Goal: Task Accomplishment & Management: Complete application form

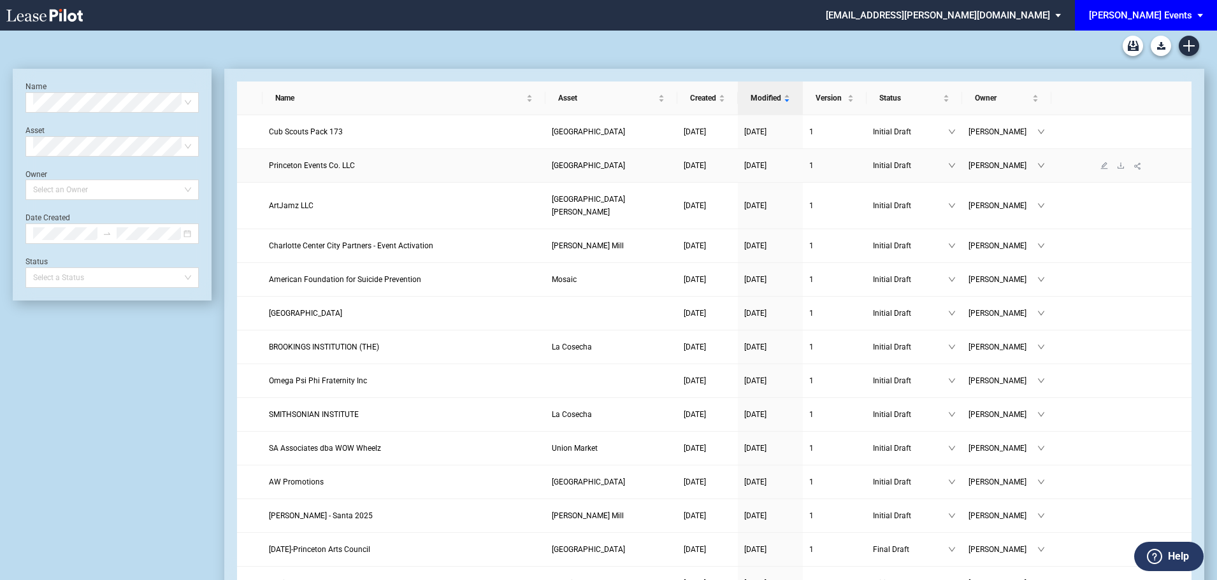
click at [306, 162] on span "Princeton Events Co. LLC" at bounding box center [312, 165] width 86 height 9
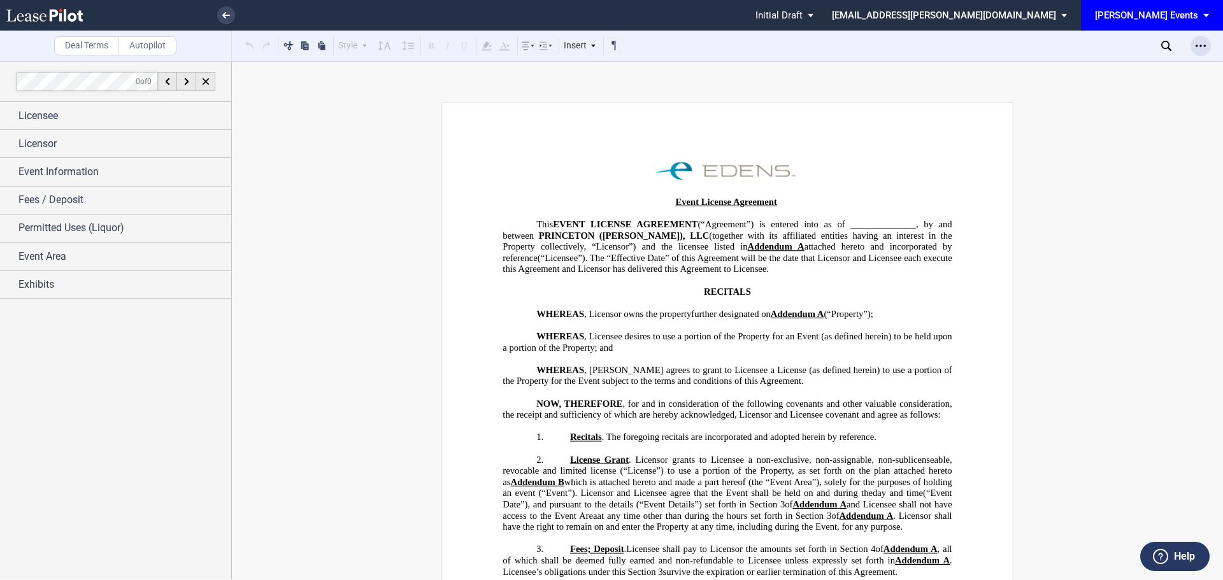
click at [1192, 41] on div "Open Lease options menu" at bounding box center [1201, 46] width 20 height 20
click at [1093, 70] on div "Download" at bounding box center [1126, 68] width 155 height 11
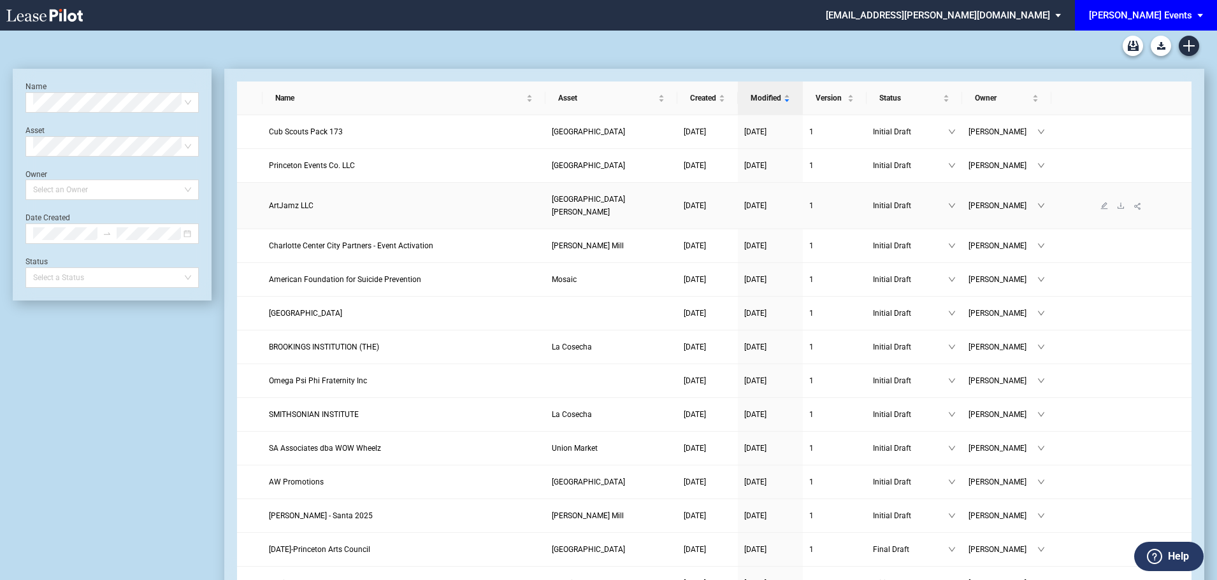
click at [293, 201] on span "ArtJamz LLC" at bounding box center [291, 205] width 45 height 9
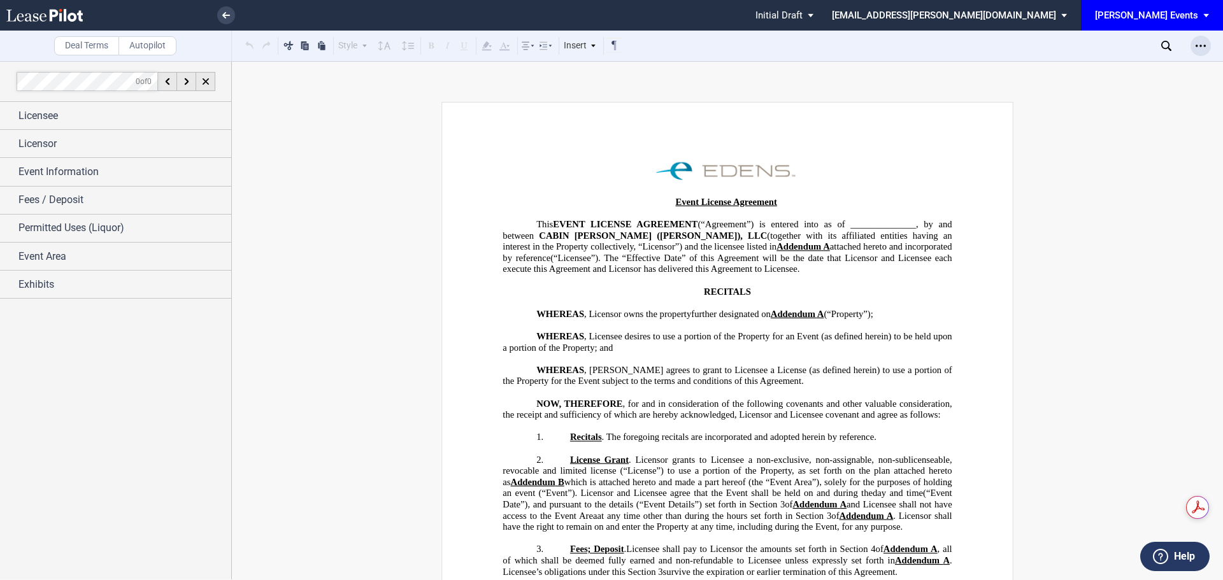
click at [1200, 46] on icon "Open Lease options menu" at bounding box center [1201, 46] width 10 height 10
click at [1067, 67] on div "Download" at bounding box center [1126, 68] width 155 height 11
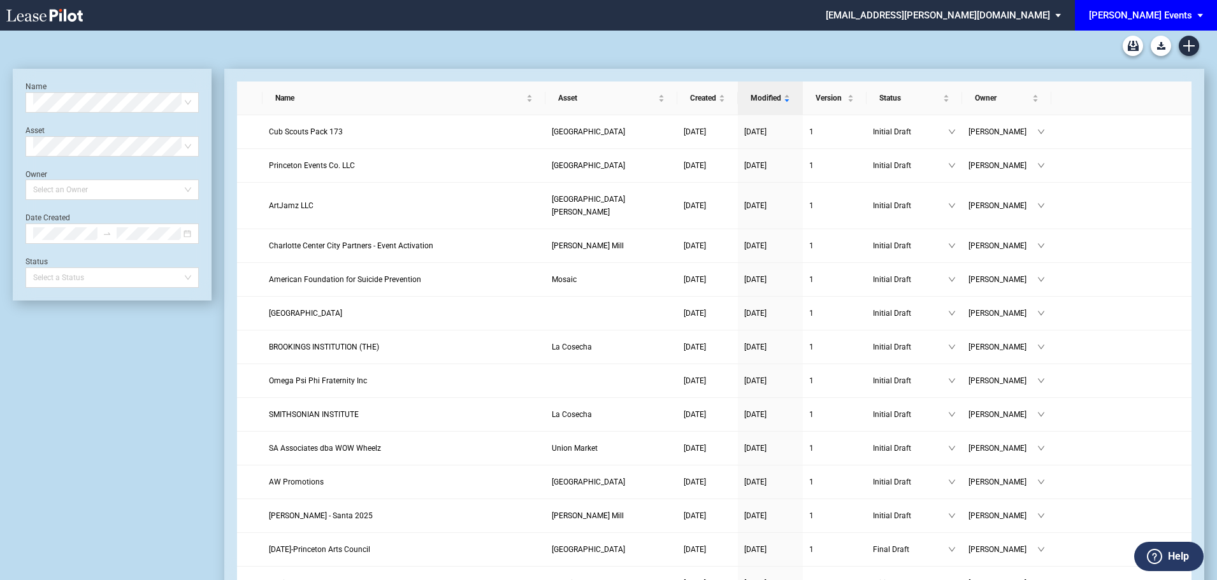
click at [1195, 15] on span "EDENS Events: \aEDENS Events\a" at bounding box center [1202, 15] width 15 height 31
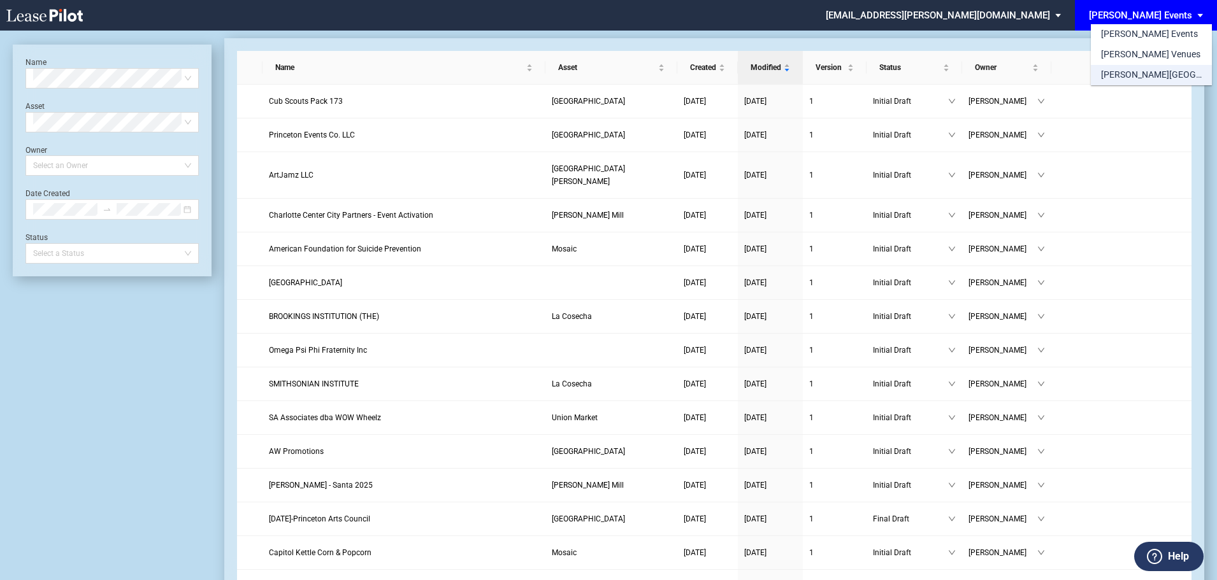
click at [1135, 73] on div "[PERSON_NAME][GEOGRAPHIC_DATA] Consents" at bounding box center [1151, 75] width 101 height 13
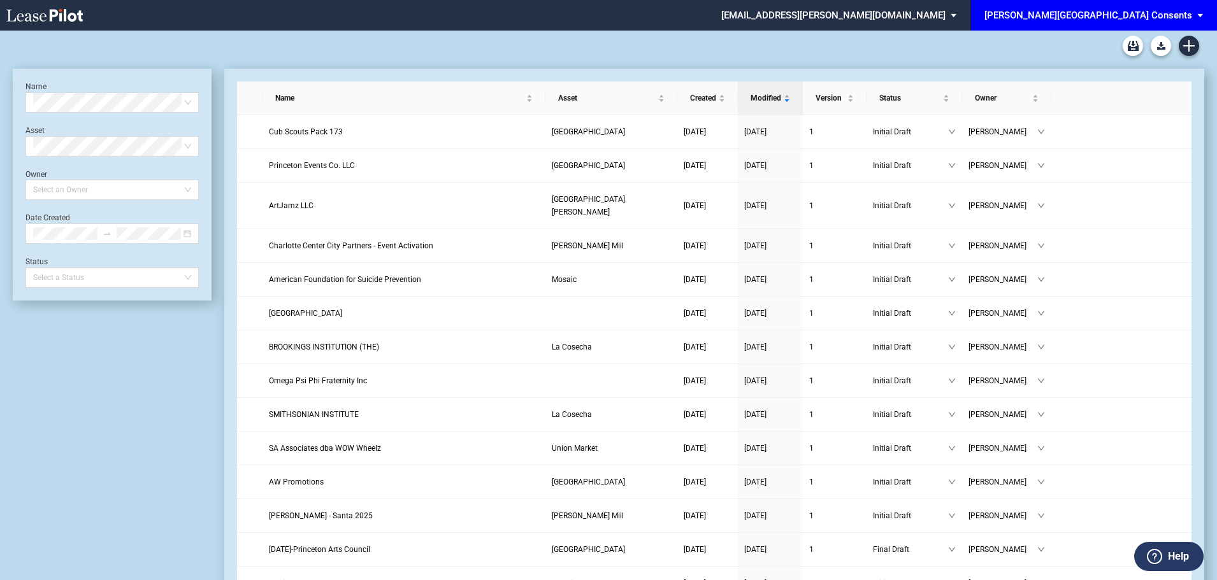
scroll to position [31, 0]
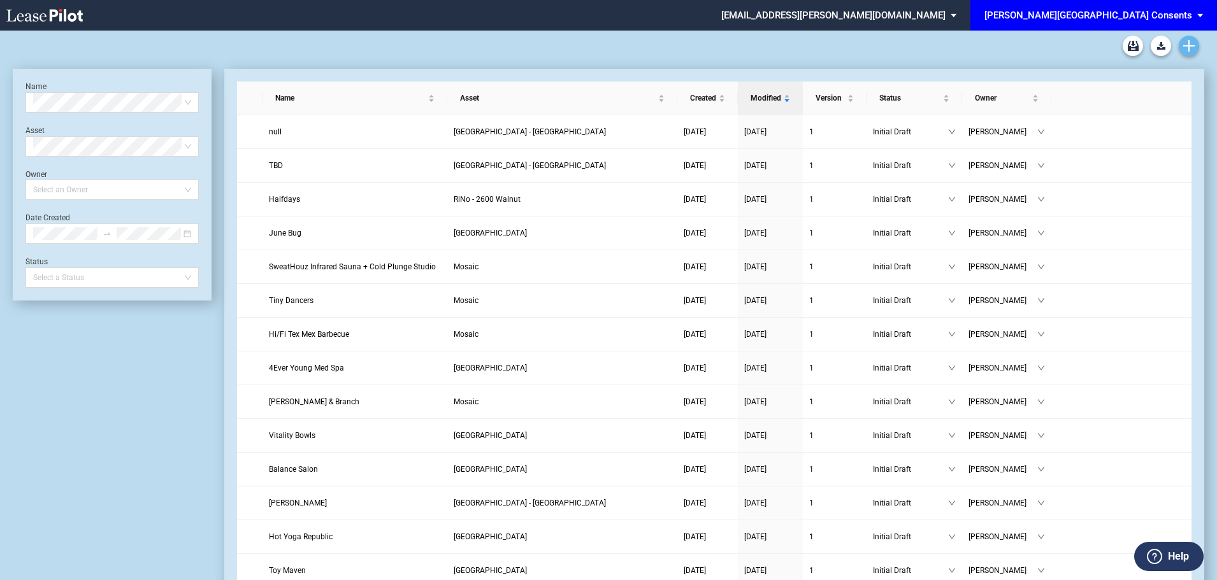
click at [1188, 46] on use "Create new document" at bounding box center [1188, 45] width 11 height 11
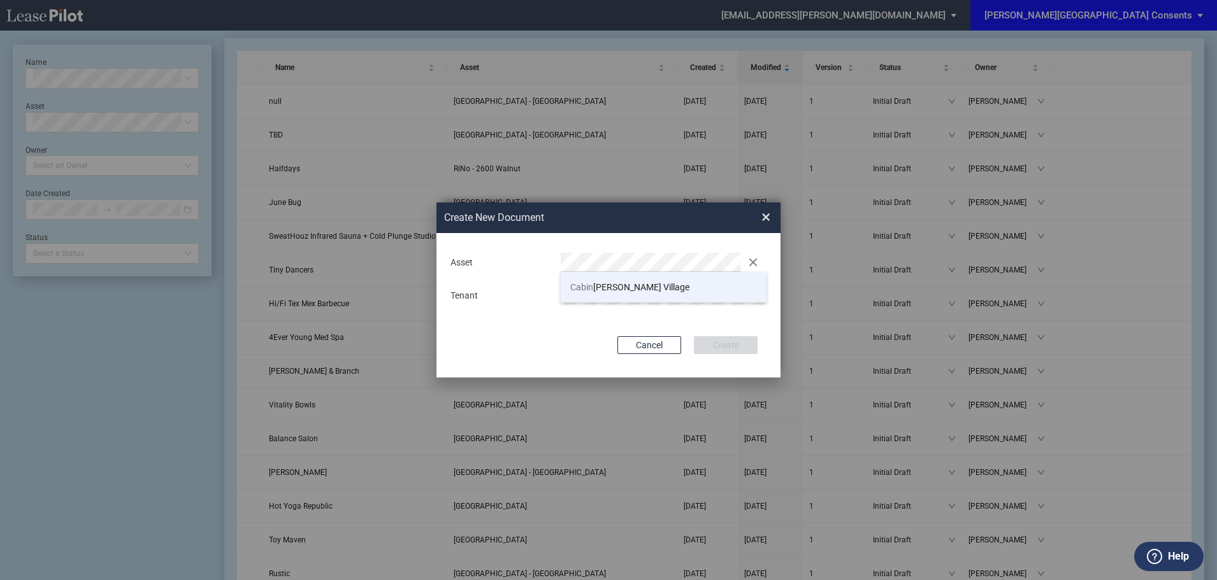
click at [599, 280] on li "Cabin John Village" at bounding box center [664, 287] width 206 height 31
click at [563, 340] on div "Cancel Create" at bounding box center [608, 345] width 298 height 18
click at [738, 341] on button "Create" at bounding box center [726, 345] width 64 height 18
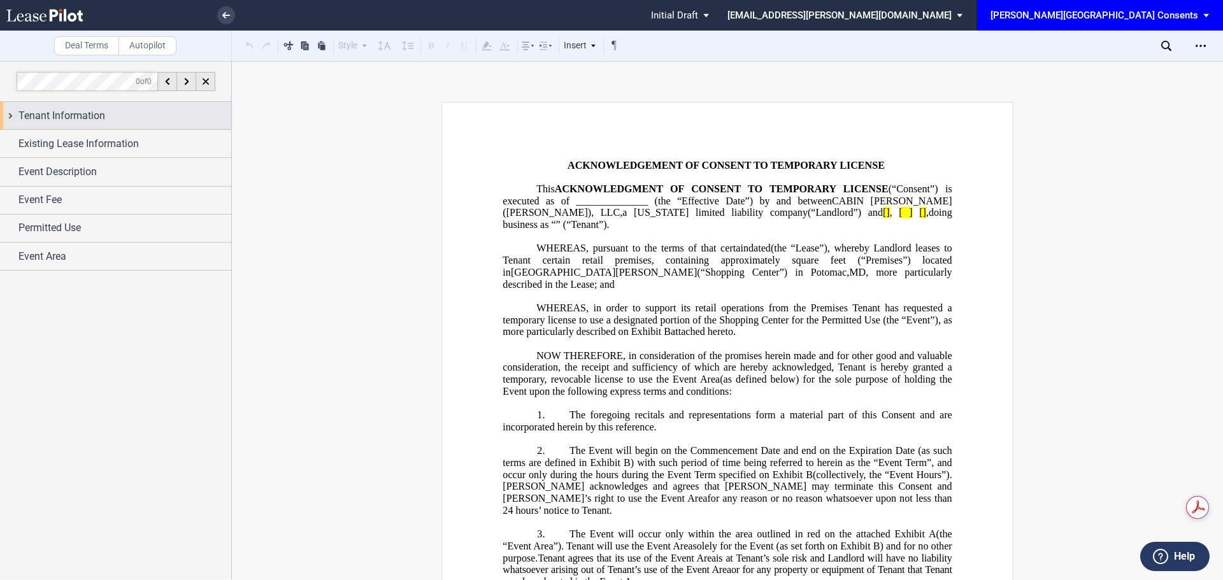
click at [66, 115] on span "Tenant Information" at bounding box center [61, 115] width 87 height 15
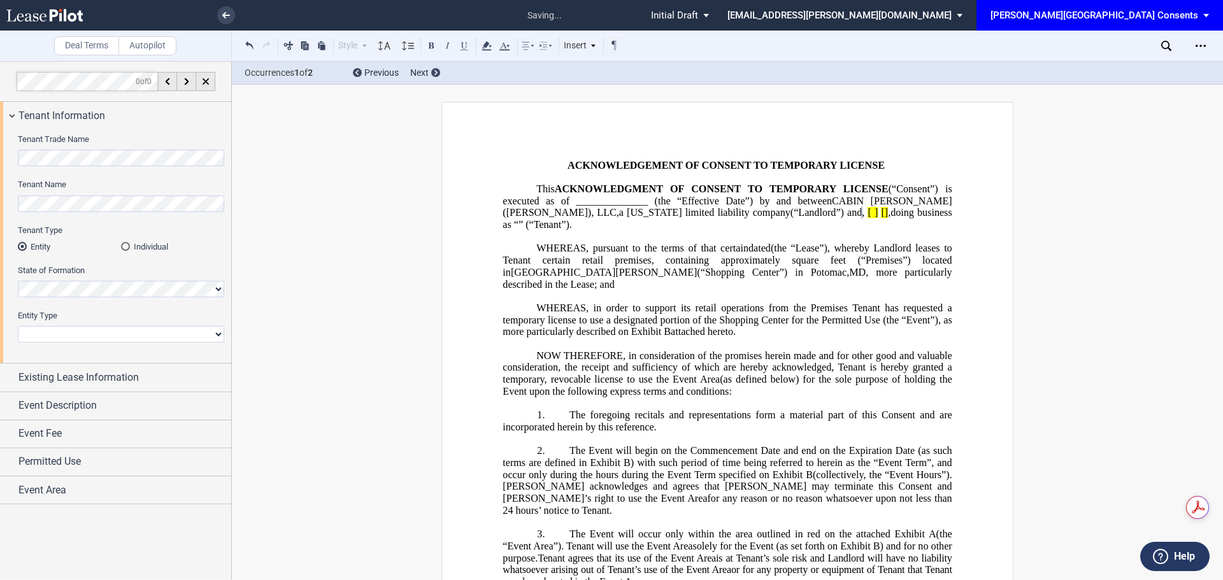
click at [106, 280] on div "State of Formation" at bounding box center [121, 281] width 206 height 32
click at [79, 333] on select "Corporation Limited Liability Company General Partnership Limited Partnership N…" at bounding box center [121, 334] width 206 height 17
select select "limited liability company"
click at [18, 326] on select "Corporation Limited Liability Company General Partnership Limited Partnership N…" at bounding box center [121, 334] width 206 height 17
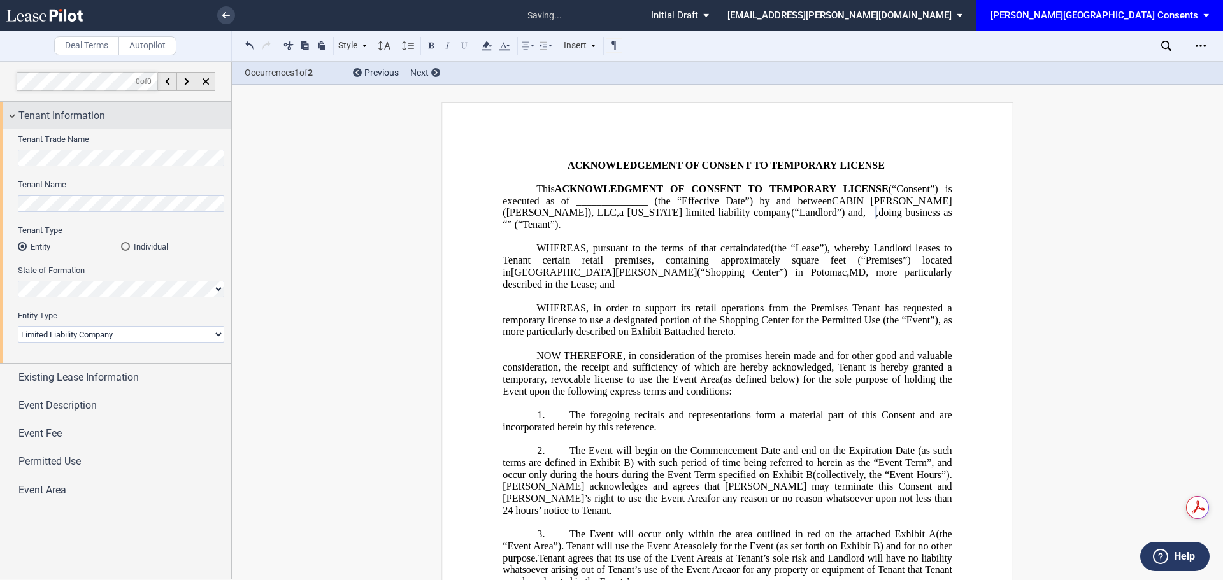
click at [66, 113] on span "Tenant Information" at bounding box center [61, 115] width 87 height 15
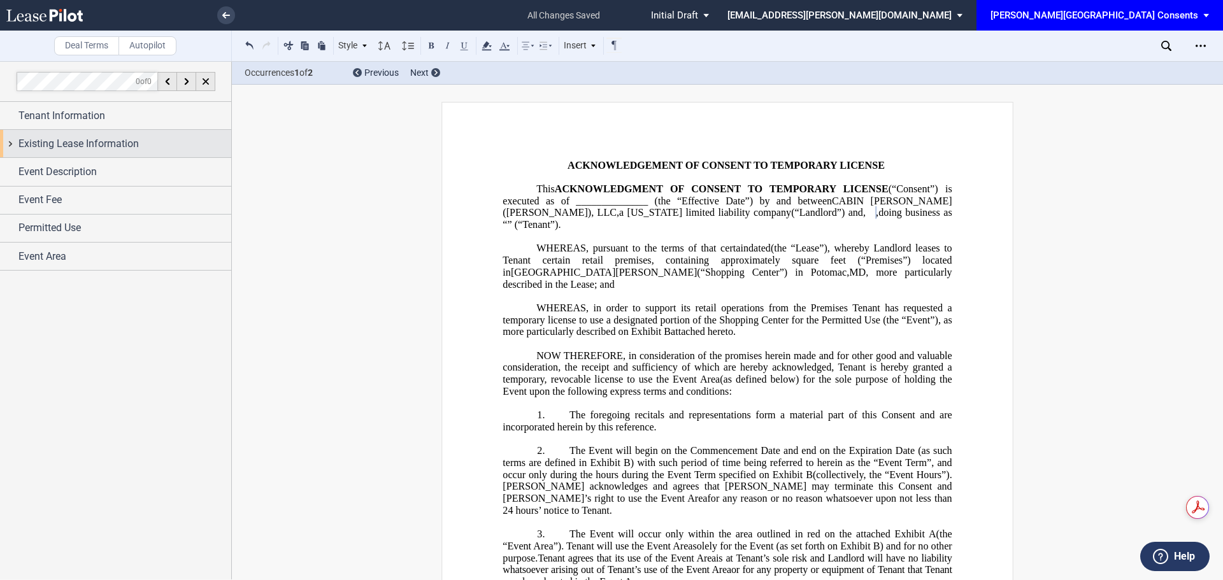
click at [79, 148] on span "Existing Lease Information" at bounding box center [78, 143] width 120 height 15
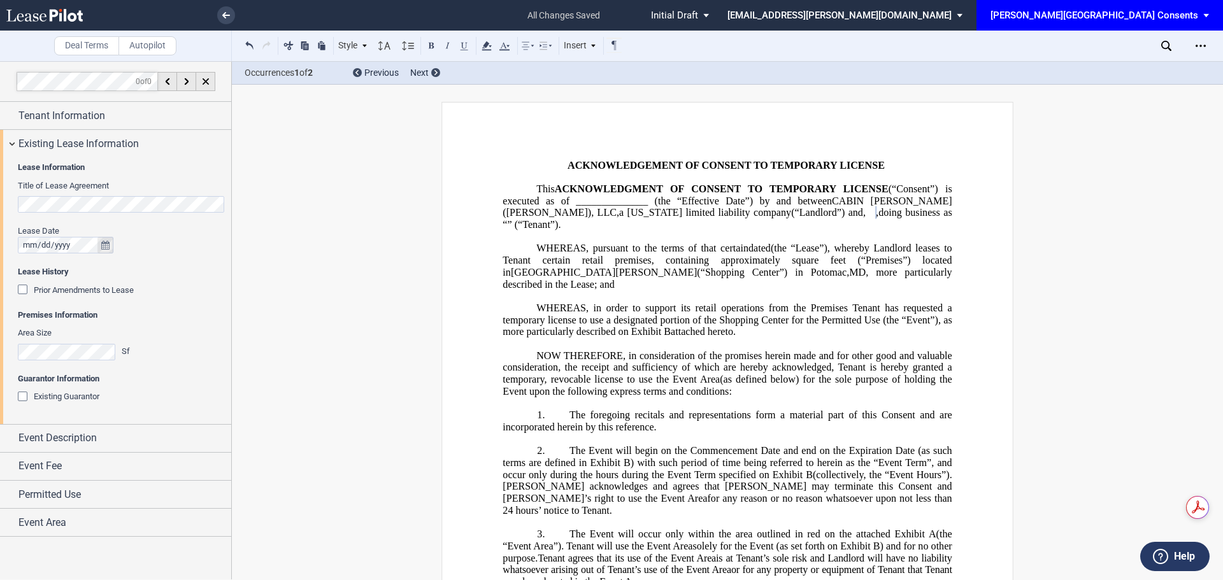
click at [105, 246] on icon "true" at bounding box center [105, 245] width 8 height 9
click at [45, 264] on button "previous" at bounding box center [57, 265] width 27 height 22
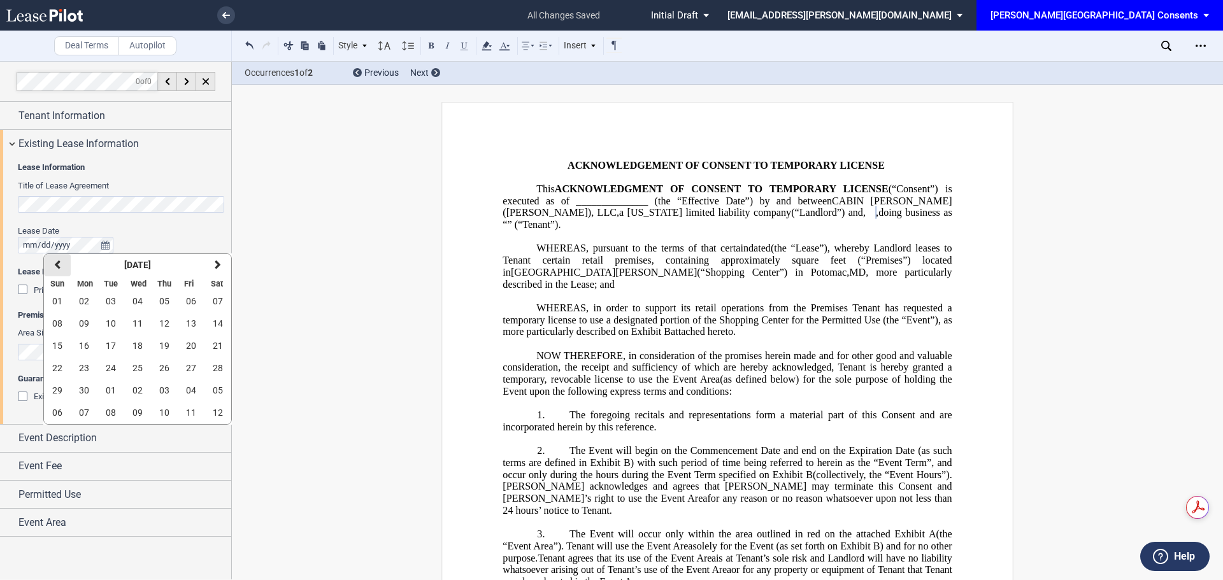
click at [45, 264] on button "previous" at bounding box center [57, 265] width 27 height 22
click at [136, 389] on span "26" at bounding box center [138, 390] width 10 height 10
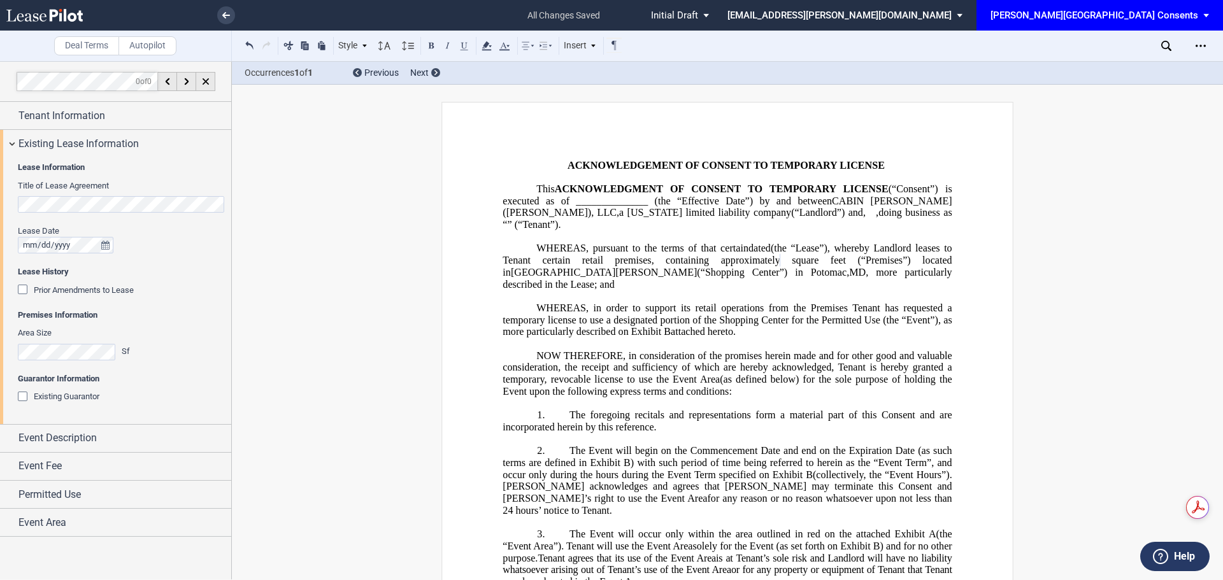
click at [38, 194] on div "Title of Lease Agreement" at bounding box center [121, 196] width 206 height 32
click at [23, 398] on div "Existing Guarantor" at bounding box center [24, 398] width 13 height 13
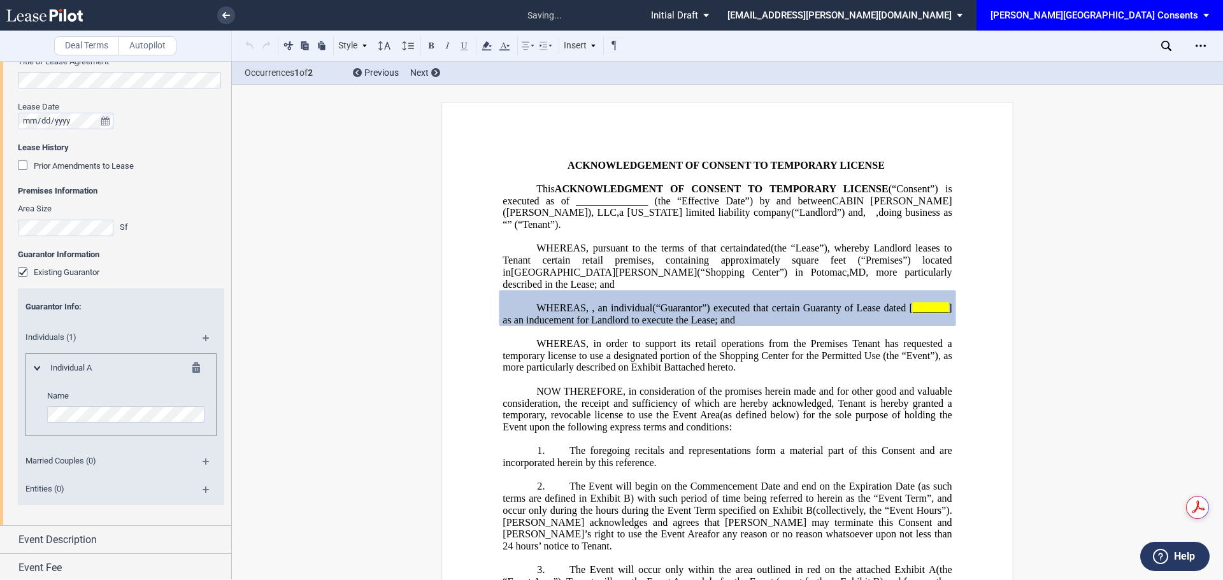
scroll to position [127, 0]
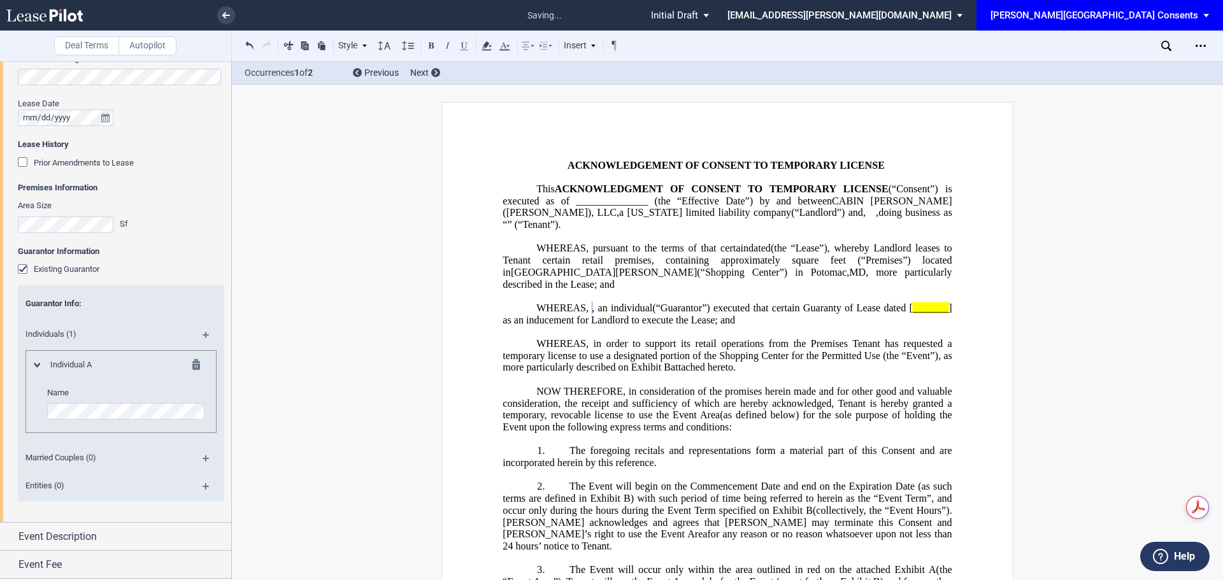
click at [202, 331] on div "Individuals (1)" at bounding box center [121, 336] width 206 height 28
click at [210, 334] on md-icon at bounding box center [211, 339] width 17 height 15
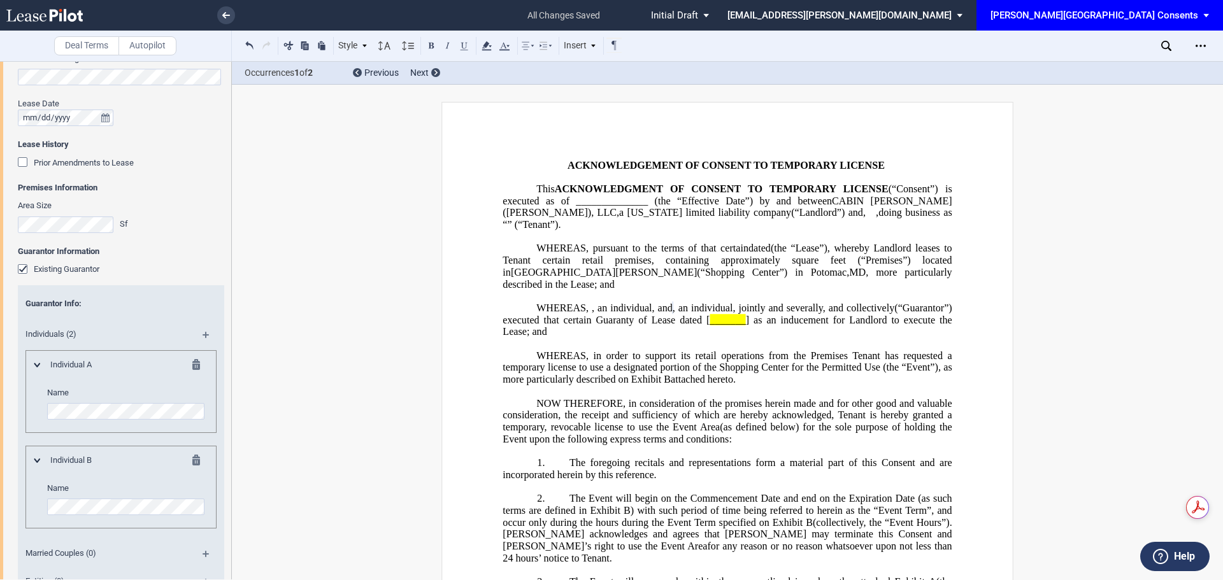
click at [0, 395] on html ".bocls-1{fill:#26354a;fill-rule:evenodd} Loading... × all changes saved Pending…" at bounding box center [611, 290] width 1223 height 580
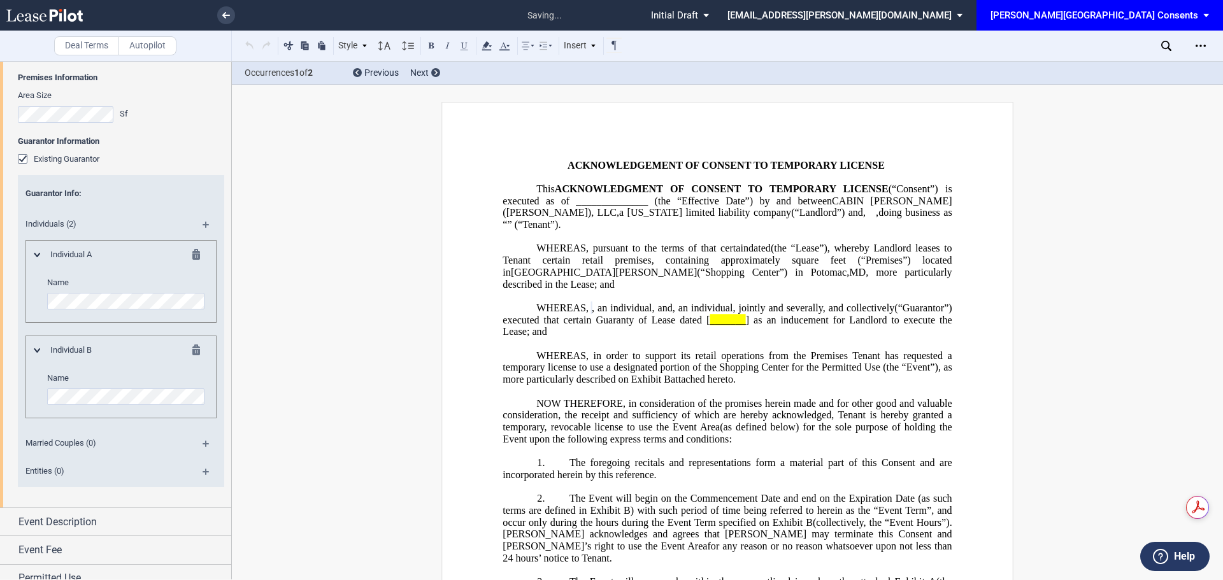
scroll to position [215, 0]
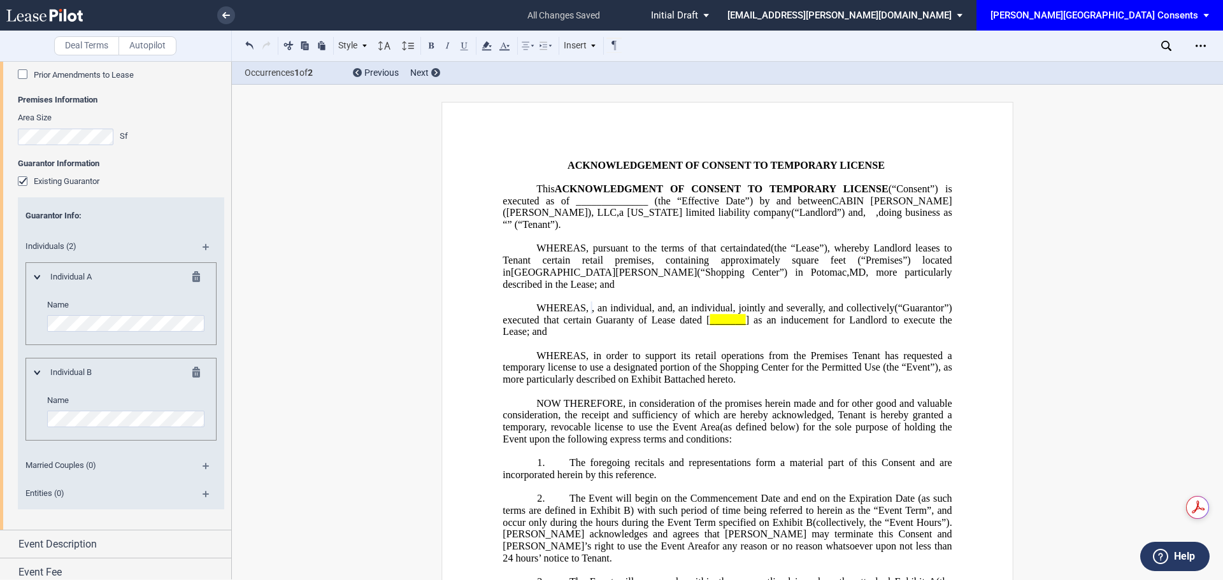
click at [879, 318] on span "(“Guarantor”) executed that certain Guaranty of Lease dated [" at bounding box center [729, 314] width 452 height 23
click at [745, 319] on span "_______" at bounding box center [728, 319] width 36 height 11
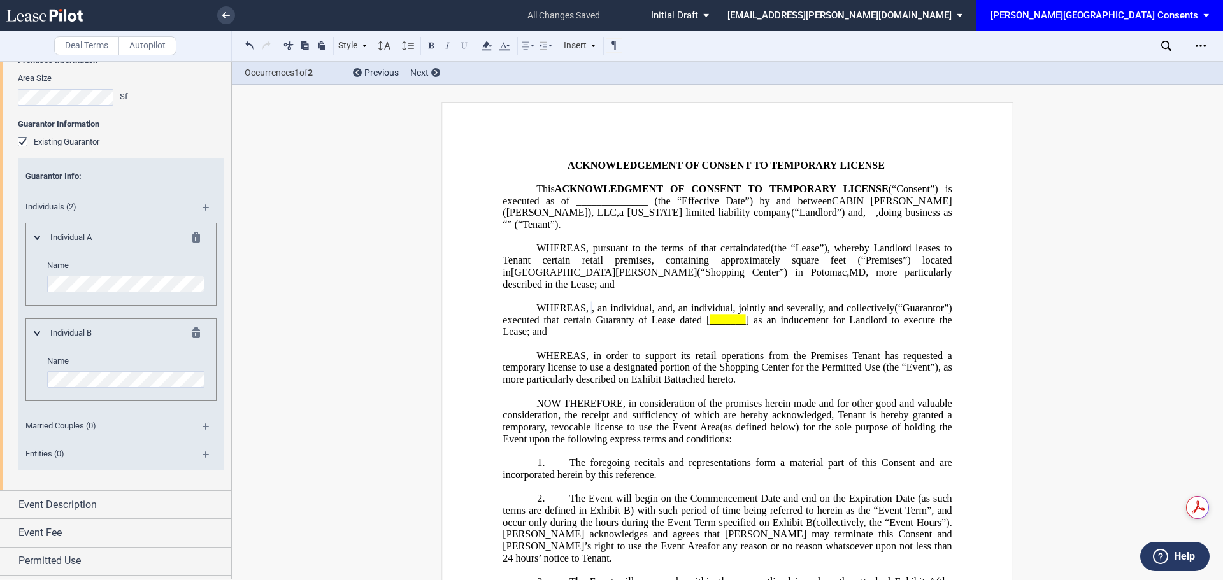
scroll to position [0, 0]
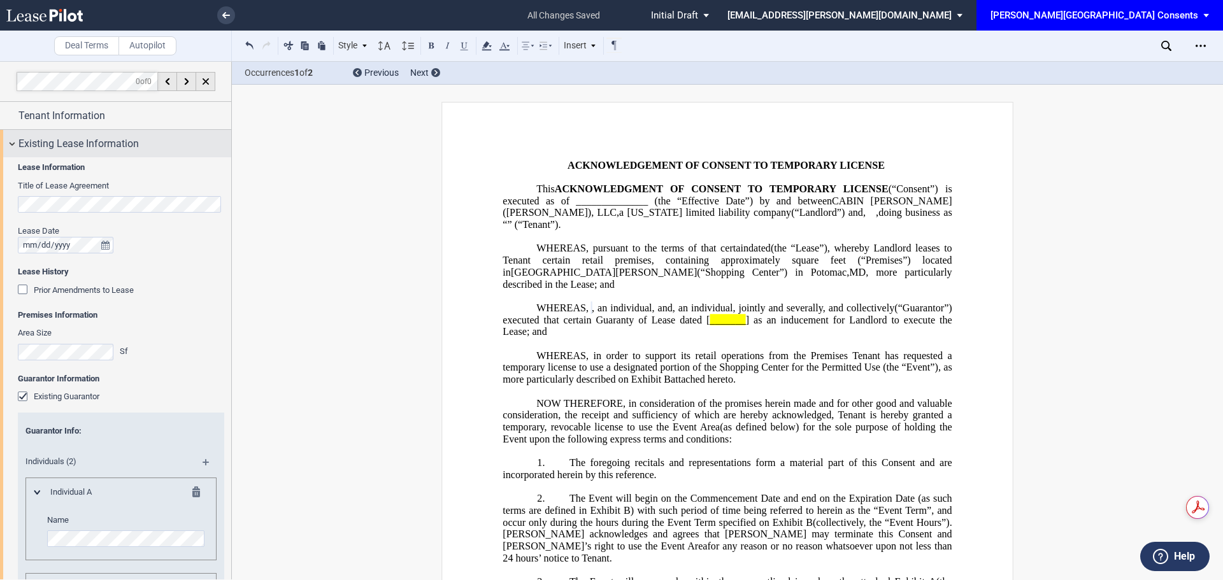
click at [40, 147] on span "Existing Lease Information" at bounding box center [78, 143] width 120 height 15
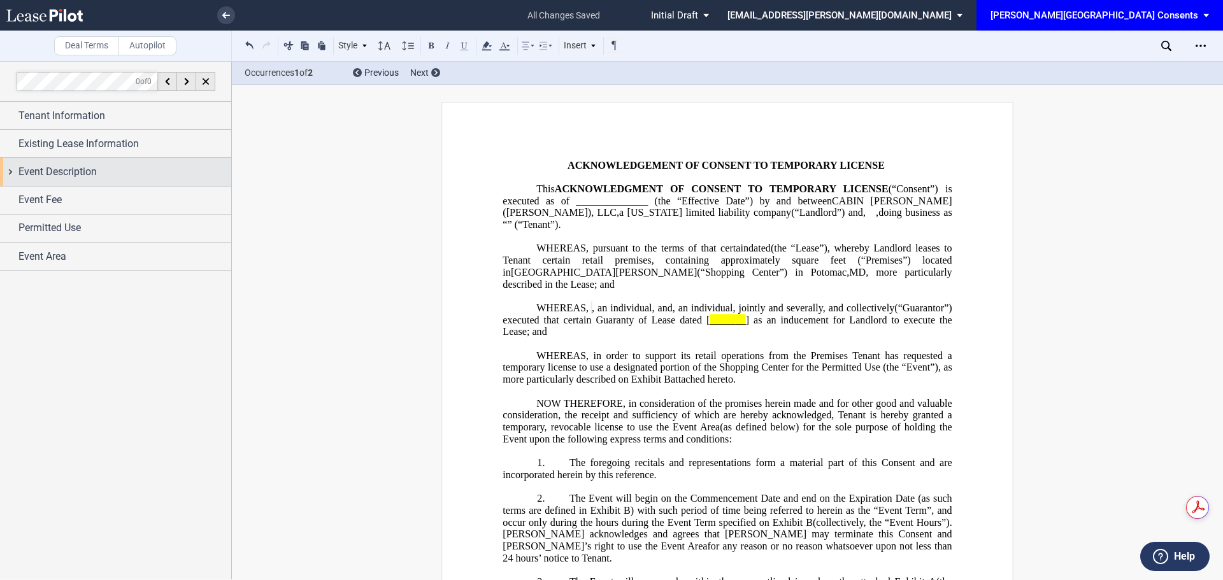
click at [43, 167] on span "Event Description" at bounding box center [57, 171] width 78 height 15
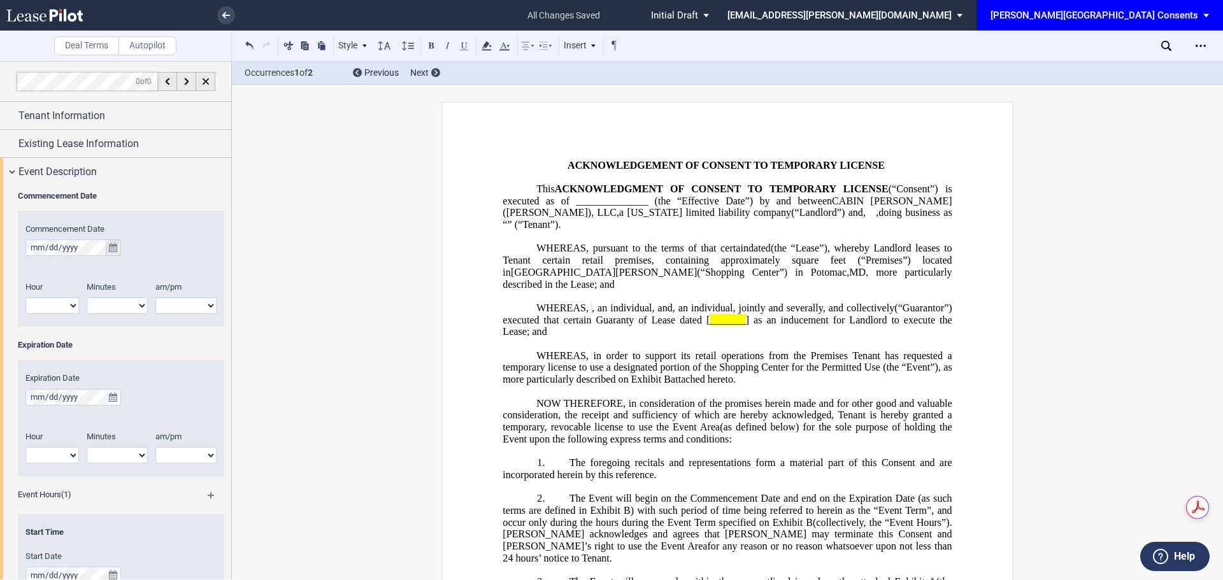
click at [119, 249] on button "true" at bounding box center [113, 248] width 16 height 17
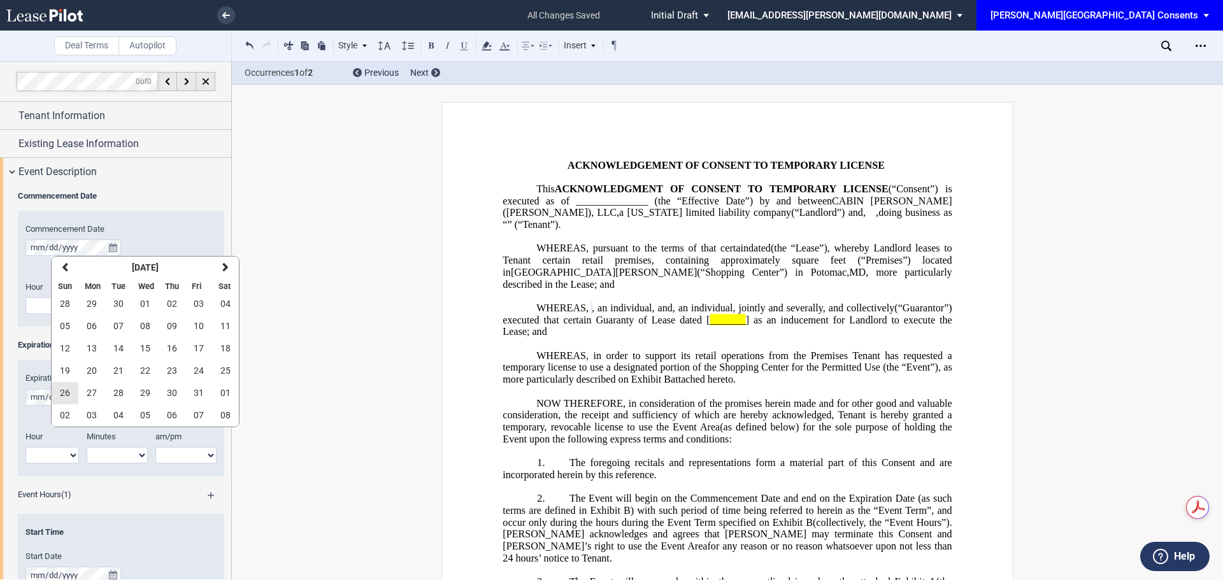
click at [71, 394] on button "26" at bounding box center [65, 393] width 27 height 22
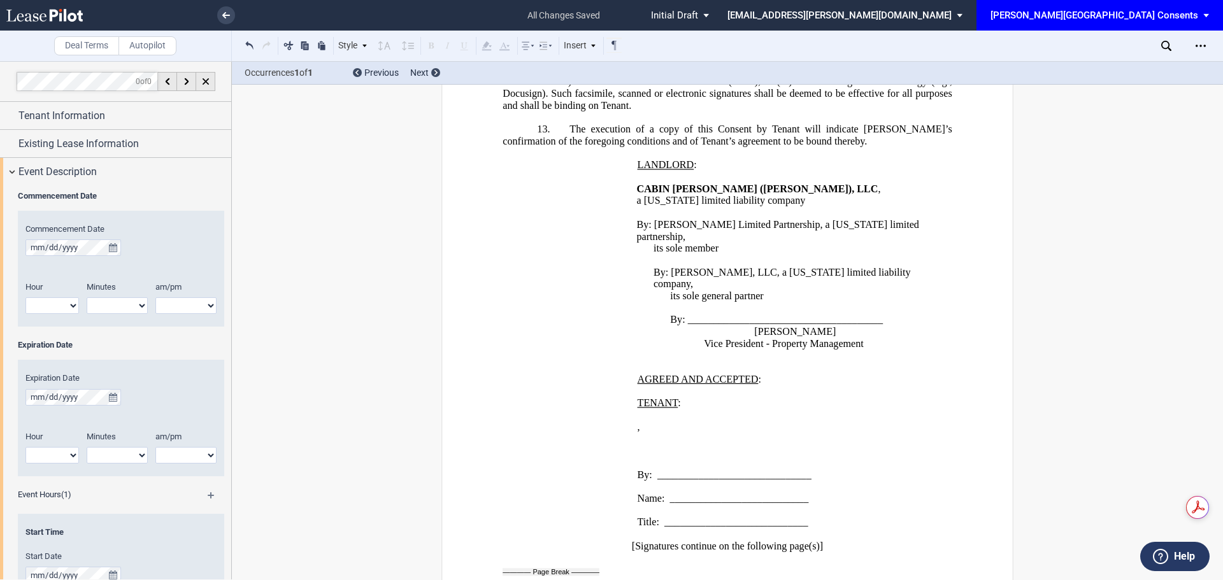
scroll to position [1797, 0]
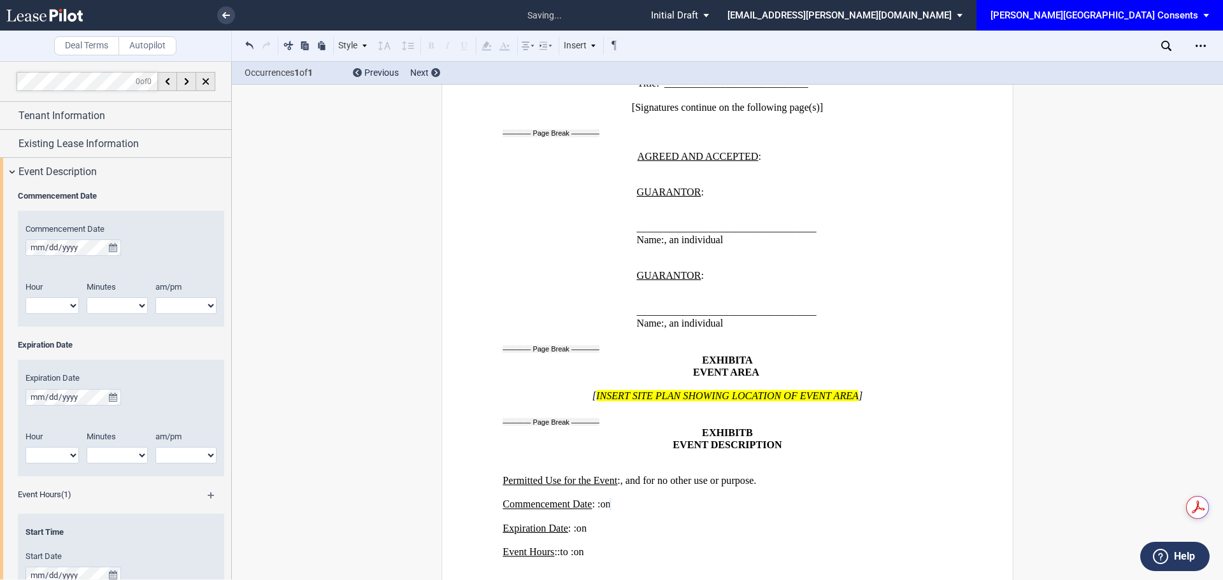
click at [61, 303] on select "1 2 3 4 5 6 7 8 9 10 11 12" at bounding box center [52, 306] width 54 height 17
select select "11"
click at [25, 298] on select "1 2 3 4 5 6 7 8 9 10 11 12" at bounding box center [52, 306] width 54 height 17
click at [129, 308] on select "00 05 10 15 20 25 30 35 40 45 50 55" at bounding box center [117, 306] width 61 height 17
select select "00"
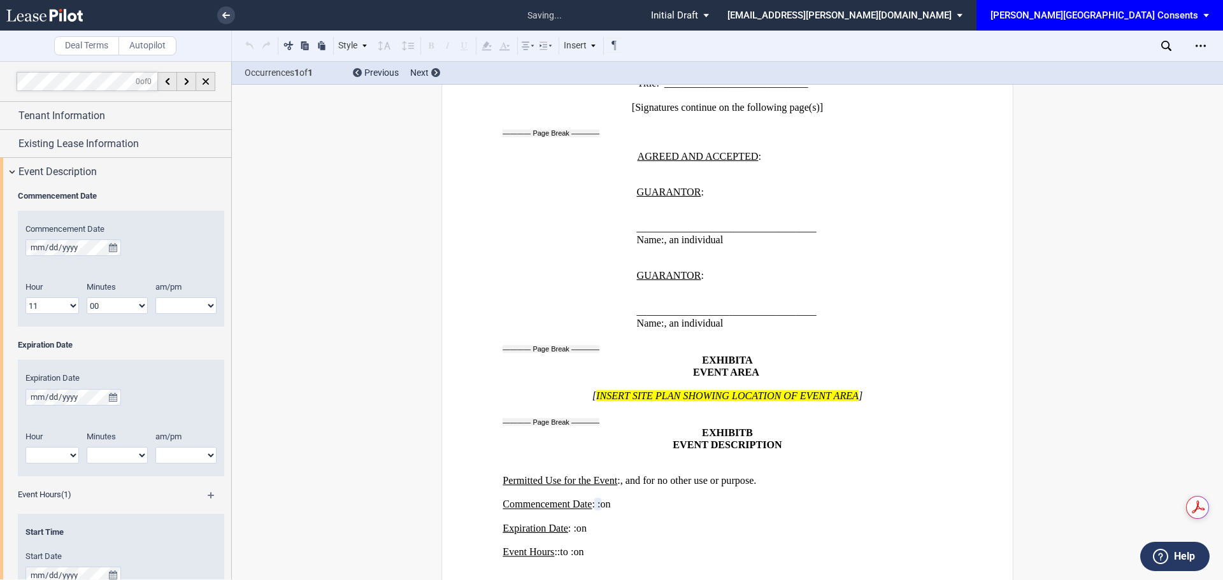
click at [87, 298] on select "00 05 10 15 20 25 30 35 40 45 50 55" at bounding box center [117, 306] width 61 height 17
click at [188, 307] on select "am pm" at bounding box center [185, 306] width 61 height 17
select select "am"
click at [155, 298] on select "am pm" at bounding box center [185, 306] width 61 height 17
click at [115, 396] on icon "true" at bounding box center [113, 397] width 8 height 9
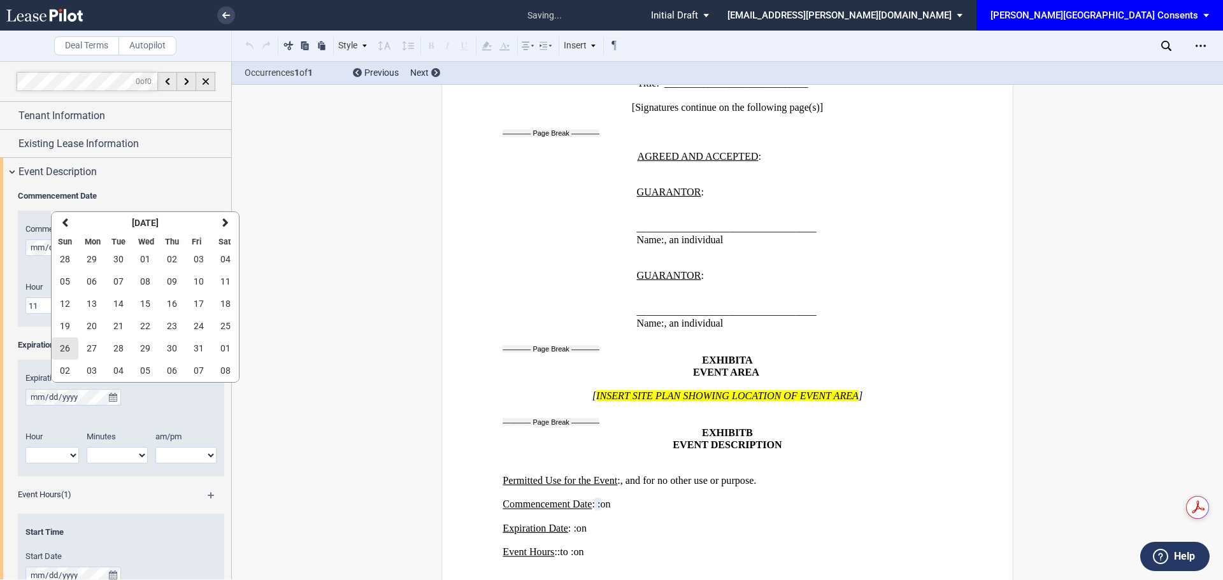
click at [66, 347] on span "26" at bounding box center [65, 348] width 10 height 10
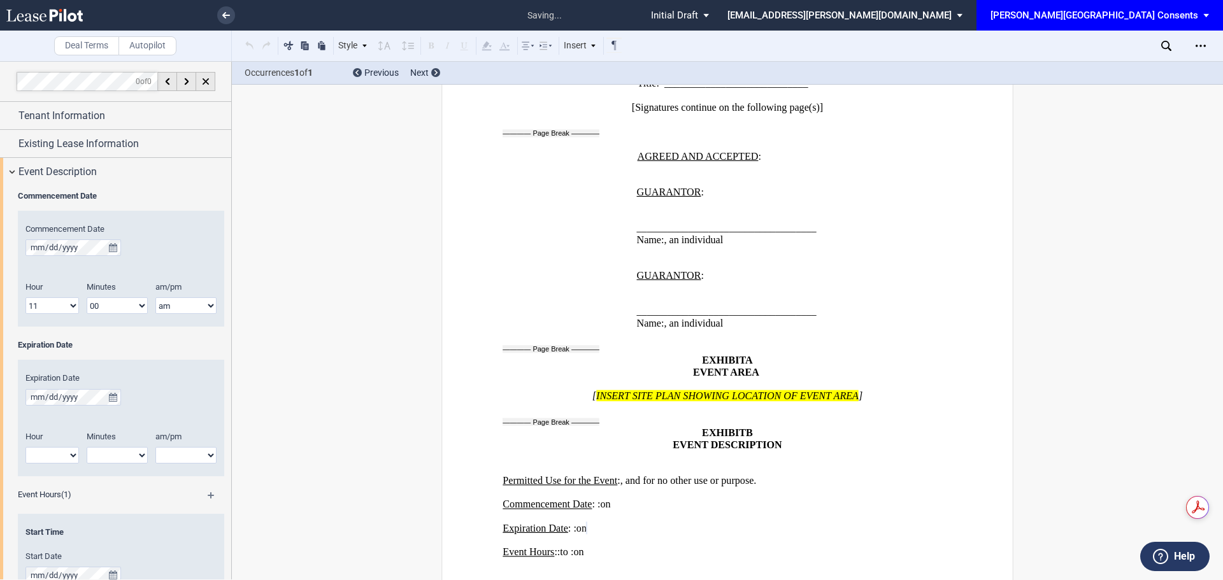
click at [55, 455] on select "1 2 3 4 5 6 7 8 9 10 11 12" at bounding box center [52, 455] width 54 height 17
select select "1"
click at [25, 447] on select "1 2 3 4 5 6 7 8 9 10 11 12" at bounding box center [52, 455] width 54 height 17
click at [130, 458] on select "00 05 10 15 20 25 30 35 40 45 50 55" at bounding box center [117, 455] width 61 height 17
select select "00"
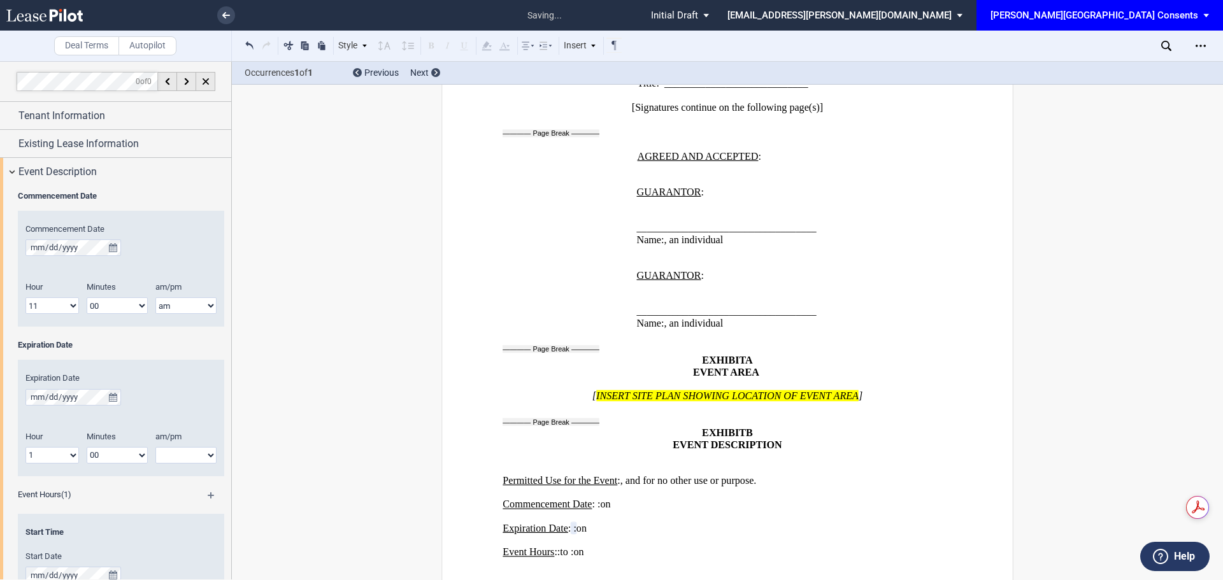
click at [87, 447] on select "00 05 10 15 20 25 30 35 40 45 50 55" at bounding box center [117, 455] width 61 height 17
click at [190, 453] on select "am pm" at bounding box center [185, 455] width 61 height 17
select select "pm"
click at [155, 447] on select "am pm" at bounding box center [185, 455] width 61 height 17
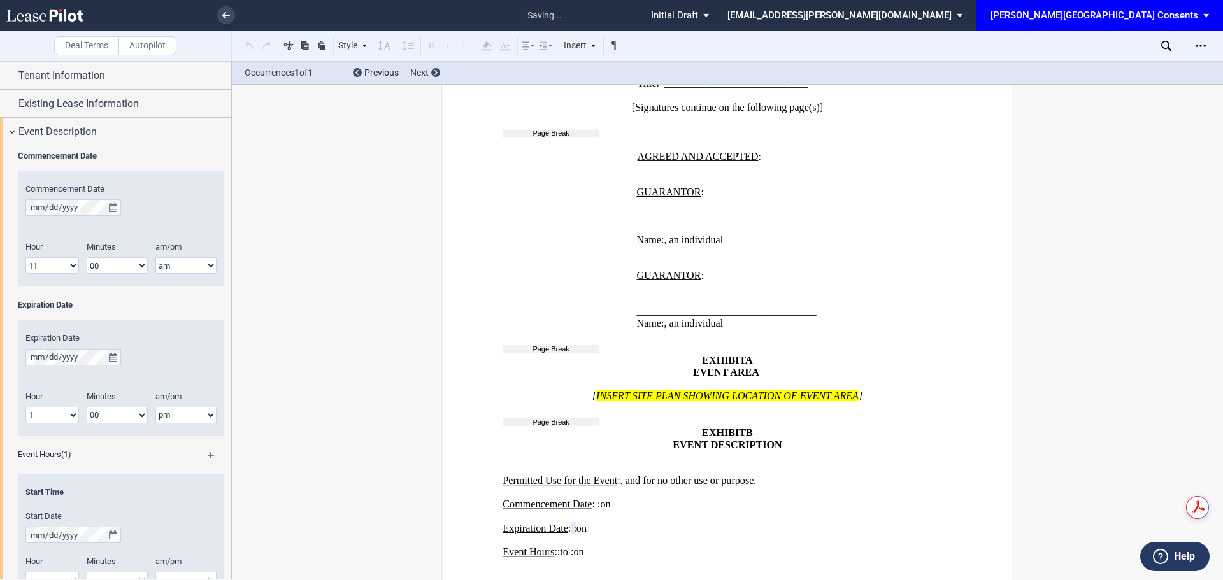
scroll to position [127, 0]
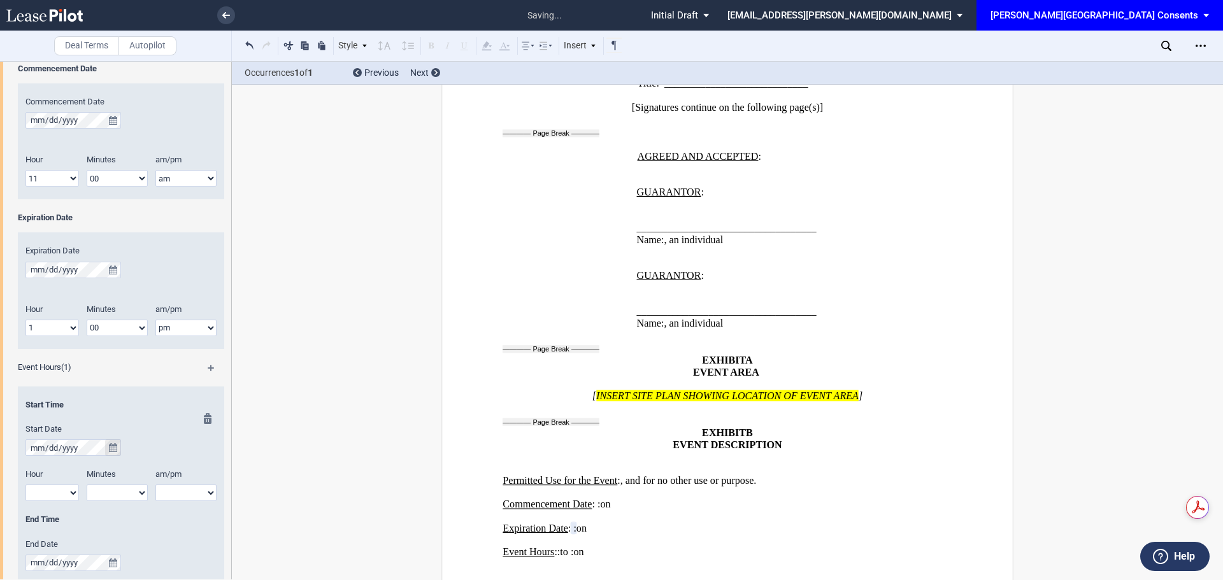
click at [105, 441] on button "true" at bounding box center [113, 448] width 16 height 17
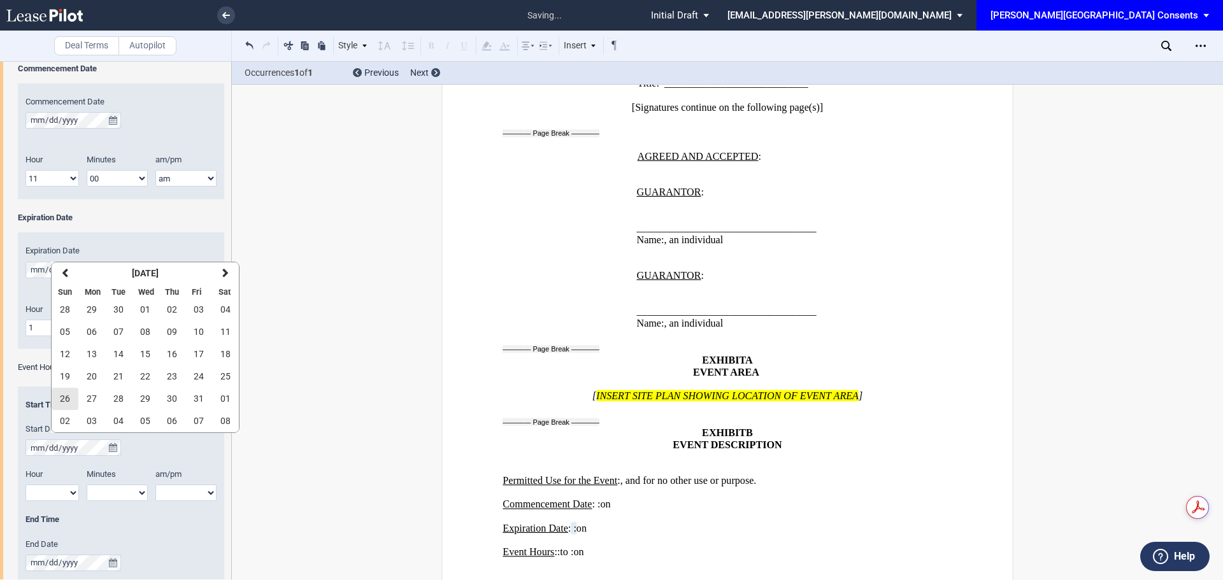
click at [62, 396] on span "26" at bounding box center [65, 399] width 10 height 10
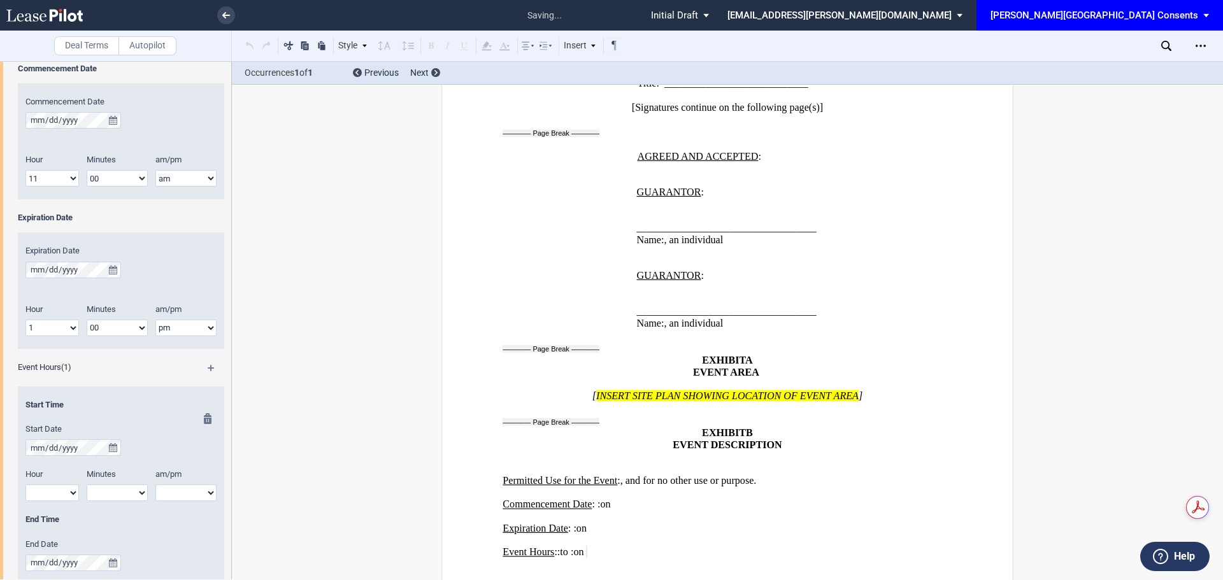
click at [59, 497] on select "1 2 3 4 5 6 7 8 9 10 11 12" at bounding box center [52, 493] width 54 height 17
select select "11"
click at [25, 485] on select "1 2 3 4 5 6 7 8 9 10 11 12" at bounding box center [52, 493] width 54 height 17
click at [120, 487] on select "00 05 10 15 20 25 30 35 40 45 50 55" at bounding box center [117, 493] width 61 height 17
select select "00"
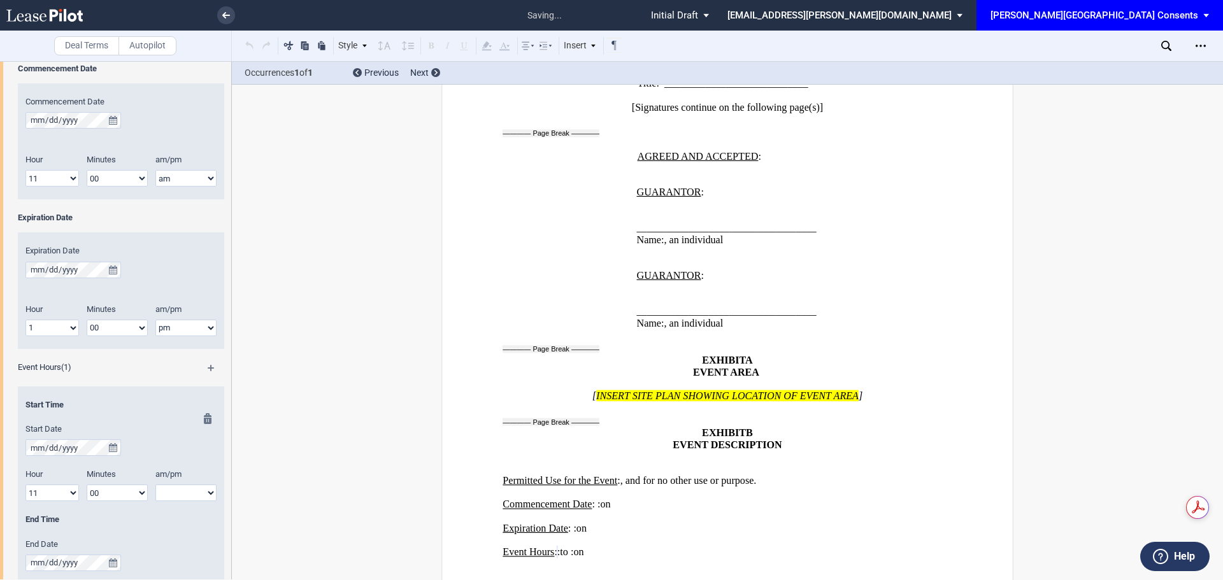
click at [87, 485] on select "00 05 10 15 20 25 30 35 40 45 50 55" at bounding box center [117, 493] width 61 height 17
click at [187, 502] on div "am/pm am pm" at bounding box center [189, 491] width 69 height 45
click at [187, 487] on select "am pm" at bounding box center [185, 493] width 61 height 17
click at [155, 485] on select "am pm" at bounding box center [185, 493] width 61 height 17
click at [184, 498] on select "am pm" at bounding box center [185, 493] width 61 height 17
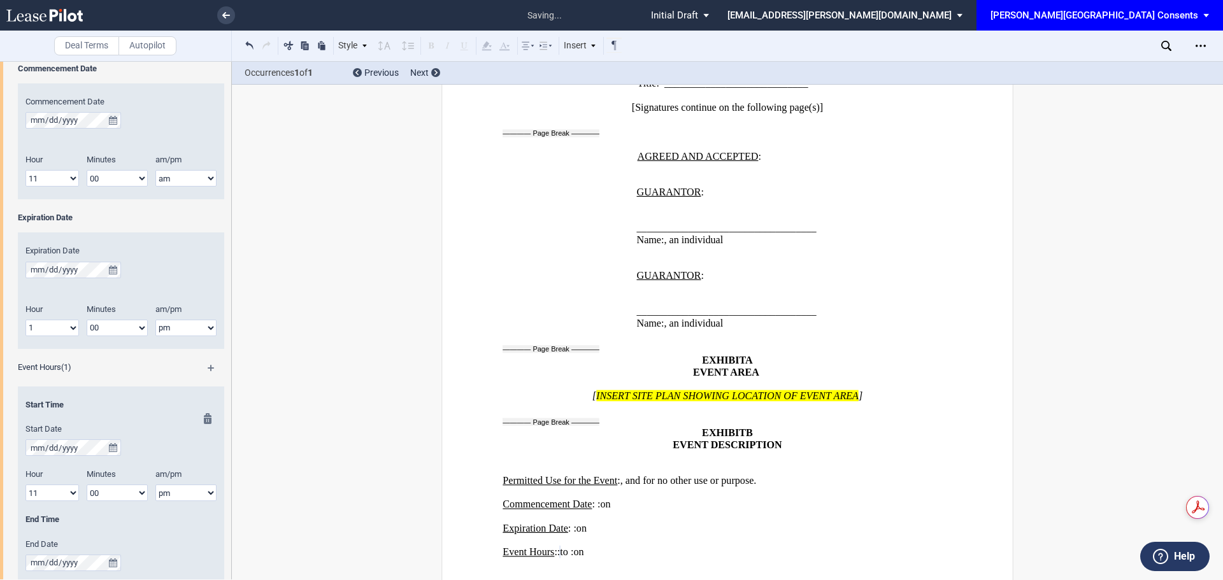
select select "am"
click at [155, 485] on select "am pm" at bounding box center [185, 493] width 61 height 17
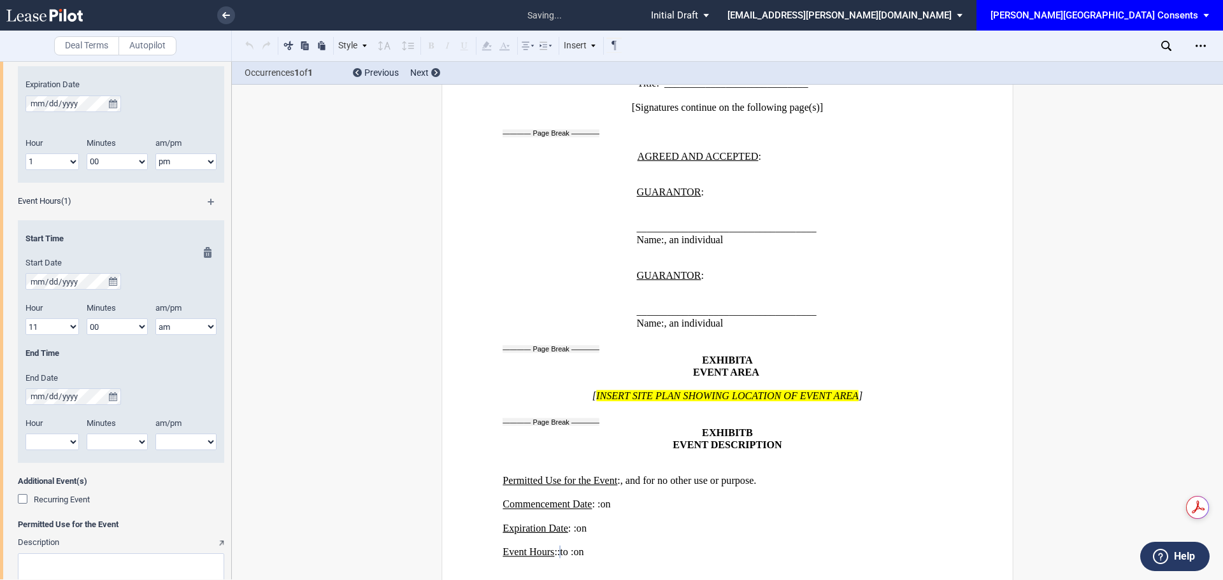
scroll to position [319, 0]
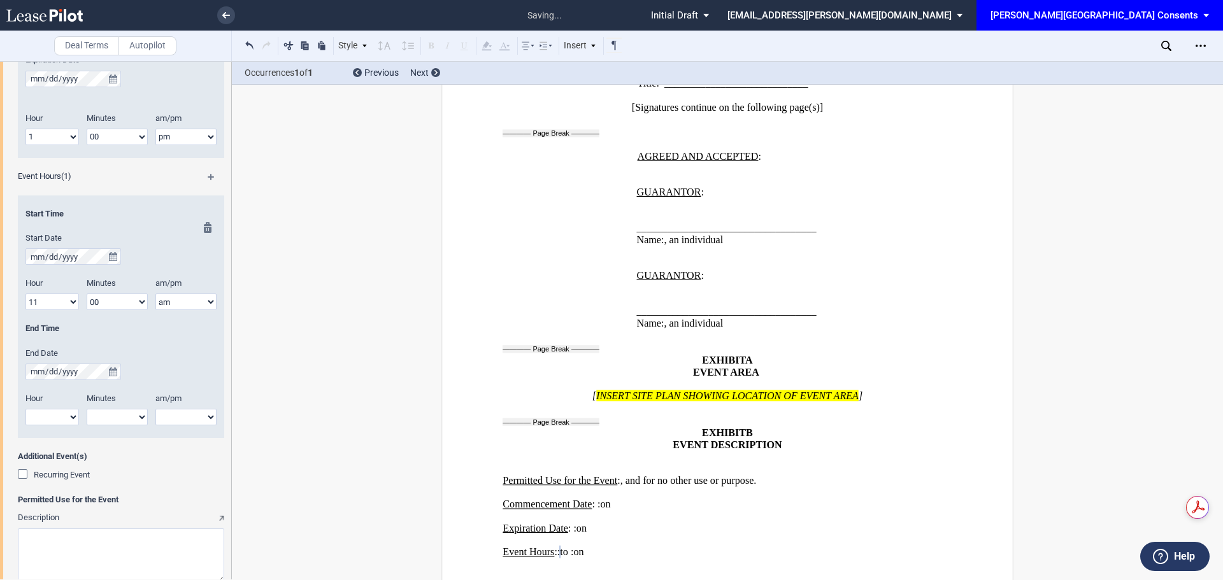
click at [70, 421] on select "1 2 3 4 5 6 7 8 9 10 11 12" at bounding box center [52, 417] width 54 height 17
select select "1"
click at [25, 409] on select "1 2 3 4 5 6 7 8 9 10 11 12" at bounding box center [52, 417] width 54 height 17
click at [135, 415] on select "00 05 10 15 20 25 30 35 40 45 50 55" at bounding box center [117, 417] width 61 height 17
select select "00"
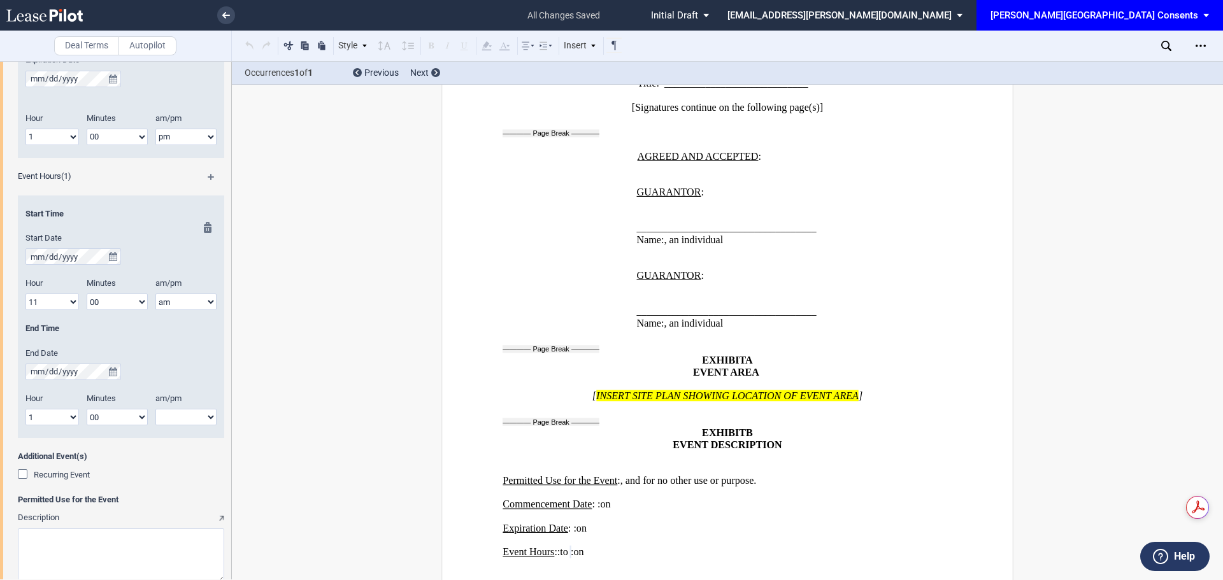
click at [87, 409] on select "00 05 10 15 20 25 30 35 40 45 50 55" at bounding box center [117, 417] width 61 height 17
click at [196, 426] on div at bounding box center [204, 330] width 16 height 216
click at [189, 422] on select "am pm" at bounding box center [185, 417] width 61 height 17
select select "pm"
click at [155, 409] on select "am pm" at bounding box center [185, 417] width 61 height 17
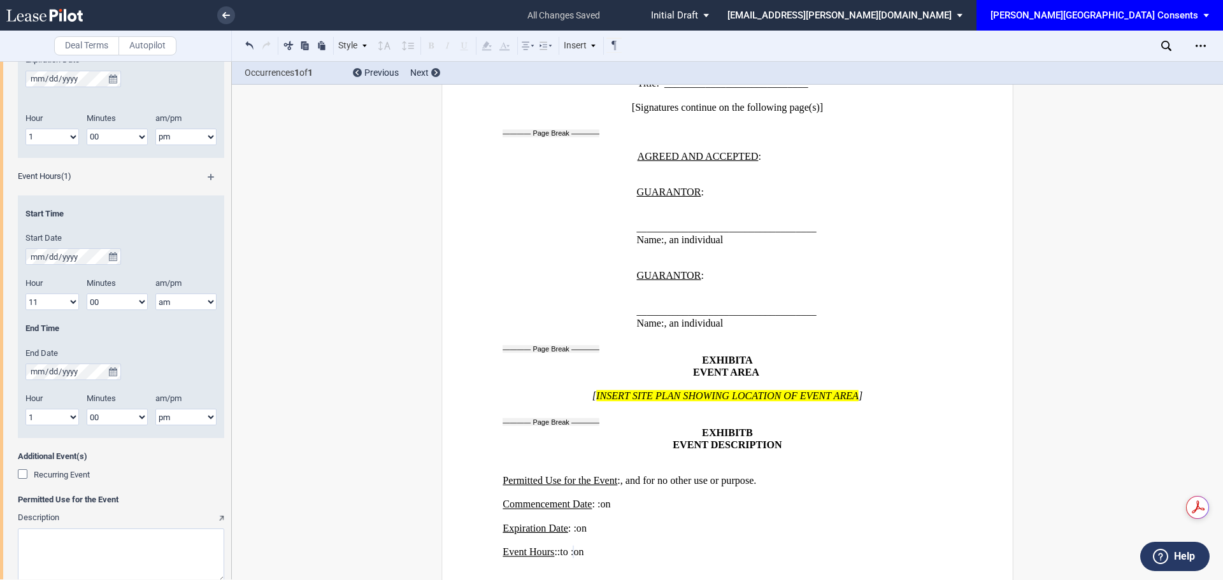
click at [71, 550] on textarea "Description" at bounding box center [121, 556] width 206 height 54
paste textarea ""(4) Mat Pilates Classes, 30-minutes each in duration w/ DJ 11:00 - 11:30am 11:…"
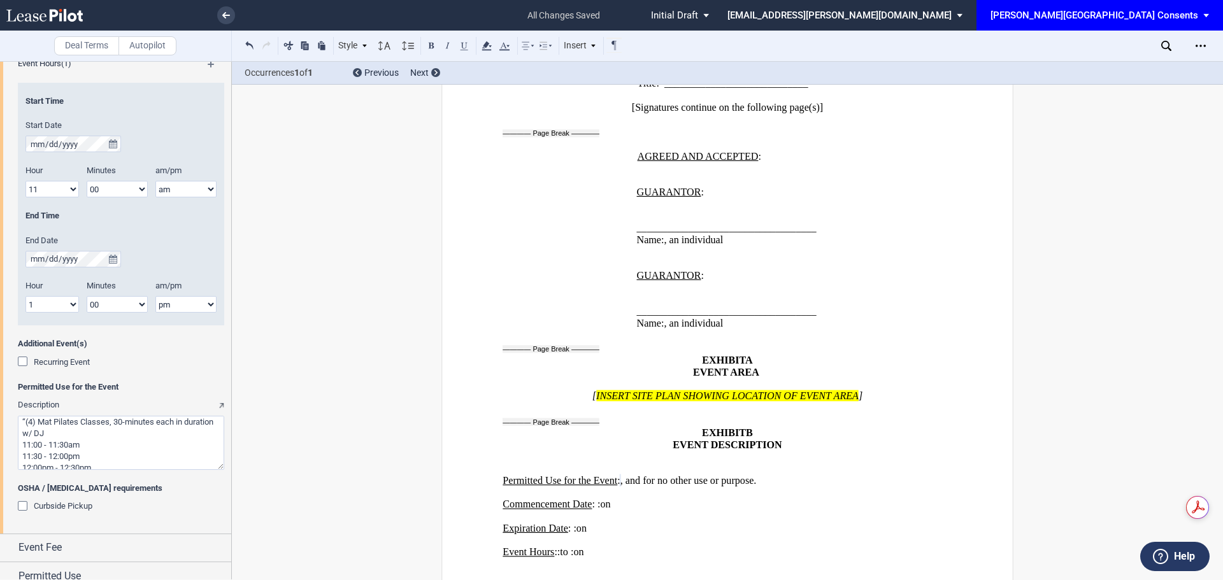
scroll to position [470, 0]
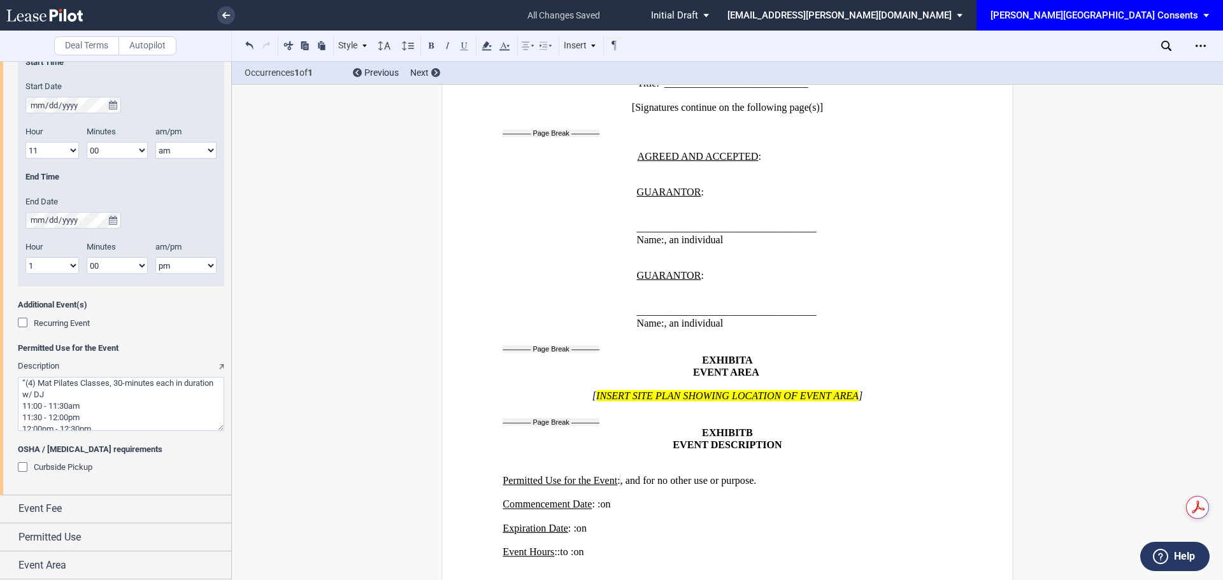
drag, startPoint x: 25, startPoint y: 383, endPoint x: 29, endPoint y: 394, distance: 12.3
click at [25, 383] on textarea "Description" at bounding box center [121, 404] width 206 height 54
click at [21, 421] on textarea "Description" at bounding box center [121, 404] width 206 height 54
click at [20, 418] on textarea "Description" at bounding box center [121, 404] width 206 height 54
click at [24, 428] on textarea "Description" at bounding box center [121, 404] width 206 height 54
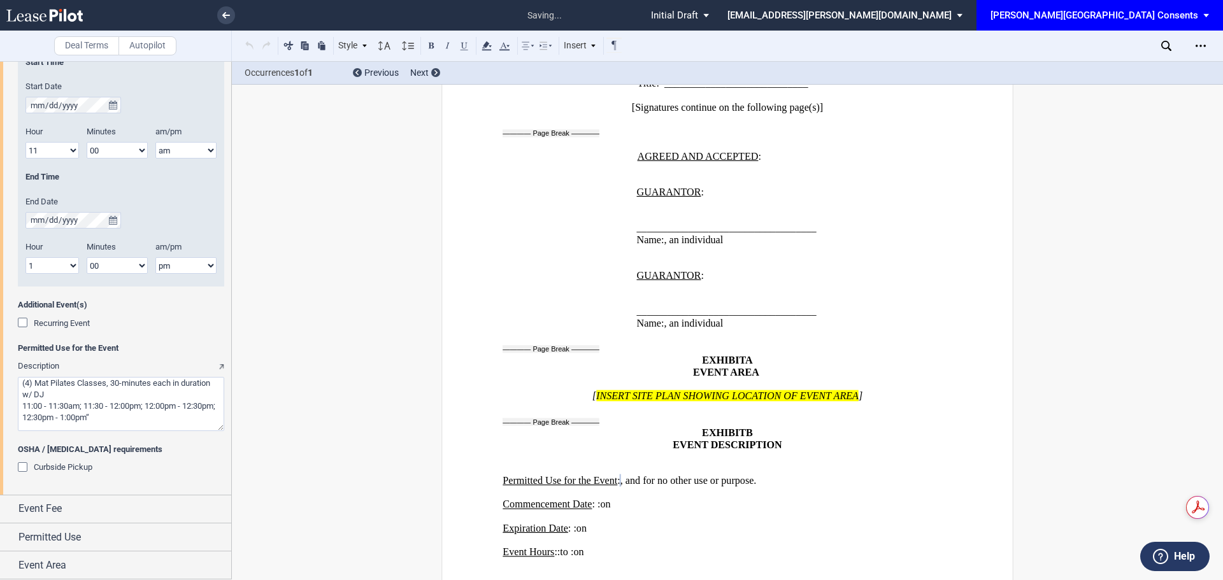
click at [134, 420] on textarea "Description" at bounding box center [121, 404] width 206 height 54
click at [18, 385] on textarea "Description" at bounding box center [121, 404] width 206 height 54
click at [20, 403] on textarea "Description" at bounding box center [121, 404] width 206 height 54
type textarea "Outdoor Mat Pilates Classes - (4) Mat Pilates Classes, 30 minutes each in durat…"
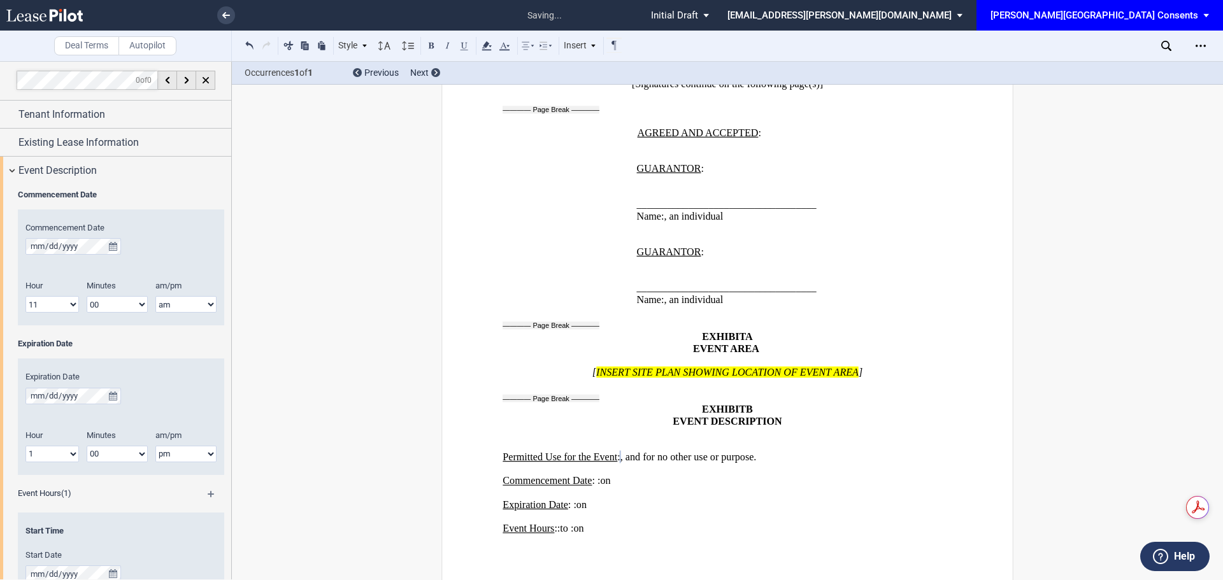
scroll to position [0, 0]
click at [30, 169] on span "Event Description" at bounding box center [57, 171] width 78 height 15
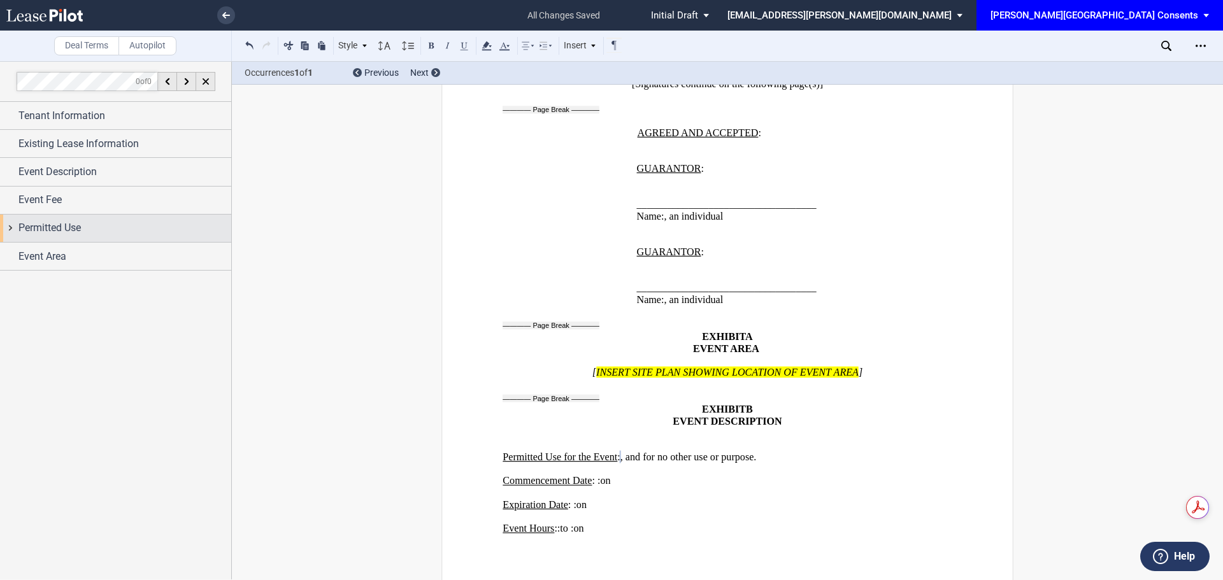
click at [54, 230] on span "Permitted Use" at bounding box center [49, 227] width 62 height 15
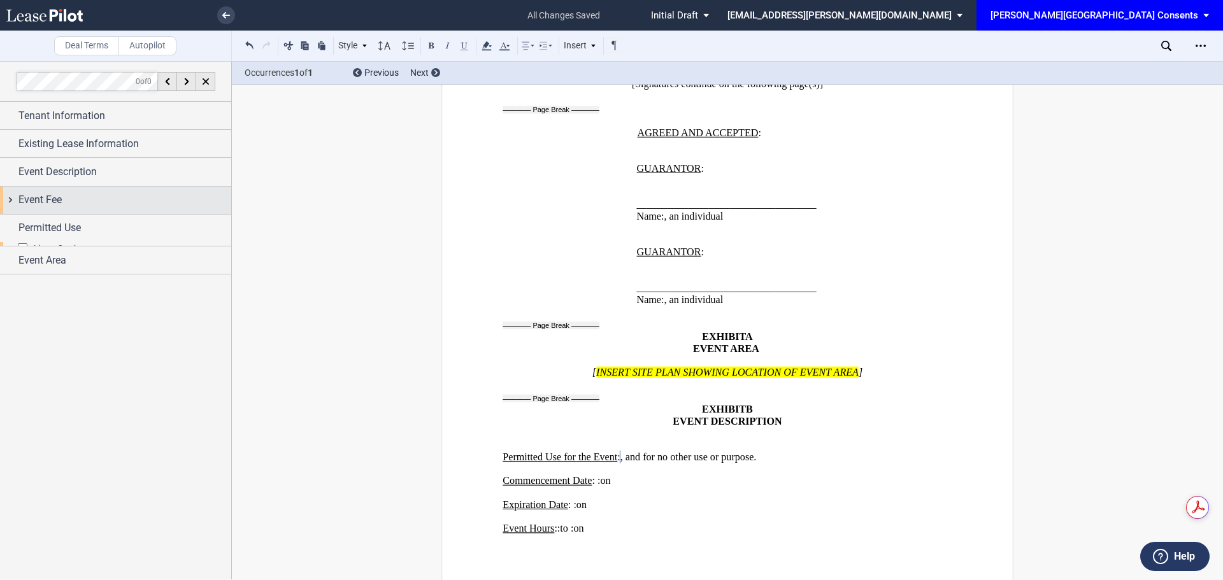
click at [68, 207] on div "Event Fee" at bounding box center [124, 199] width 213 height 15
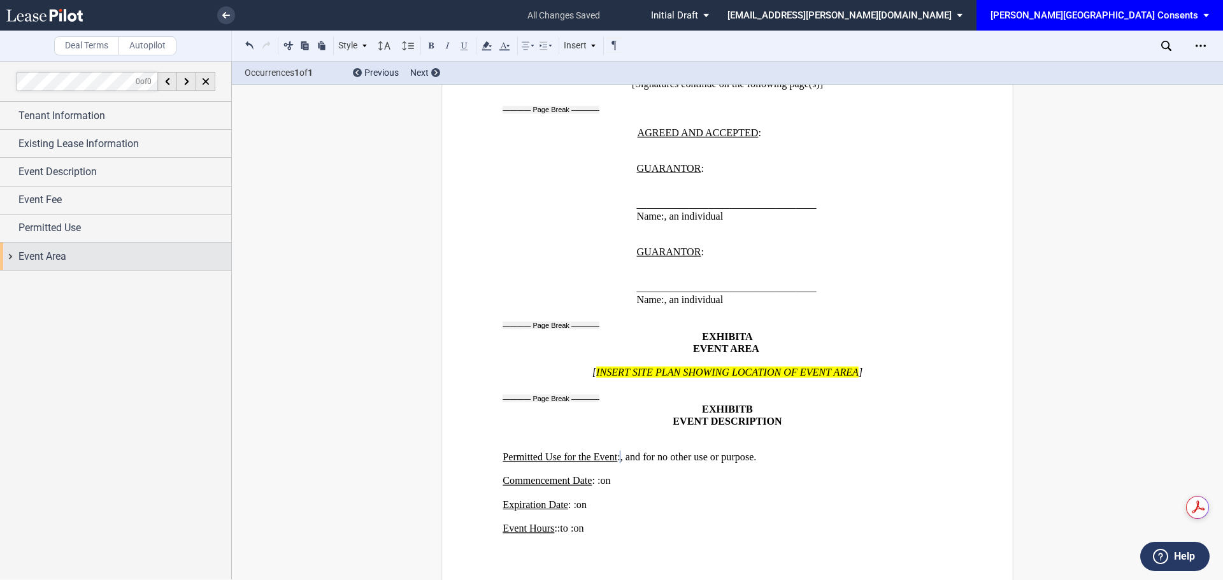
click at [64, 260] on span "Event Area" at bounding box center [42, 256] width 48 height 15
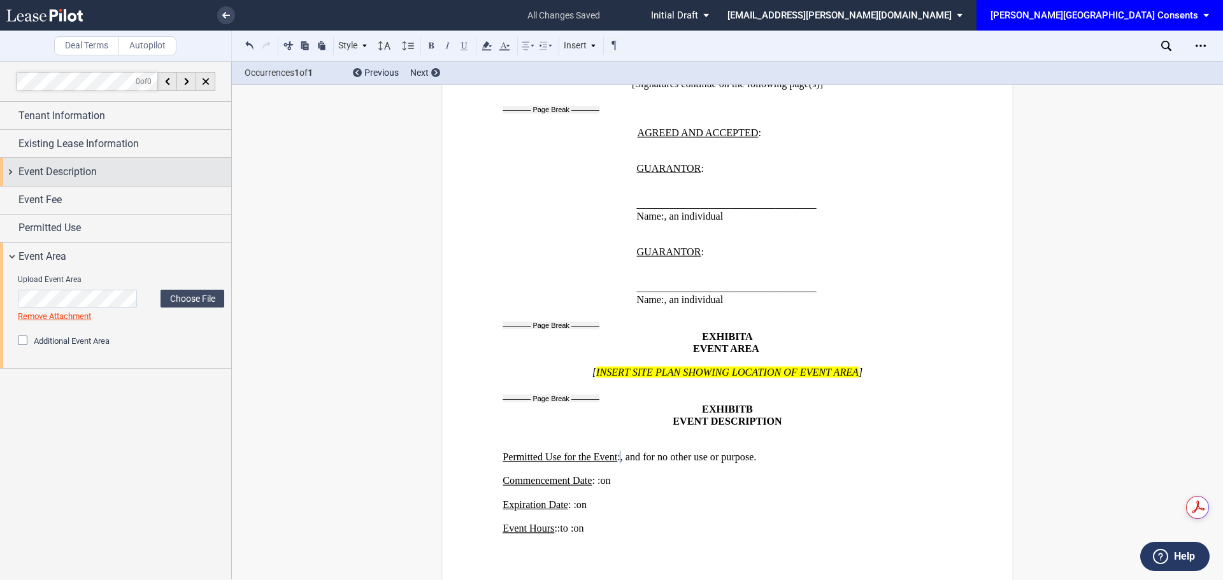
click at [139, 167] on div "Event Description" at bounding box center [124, 171] width 213 height 15
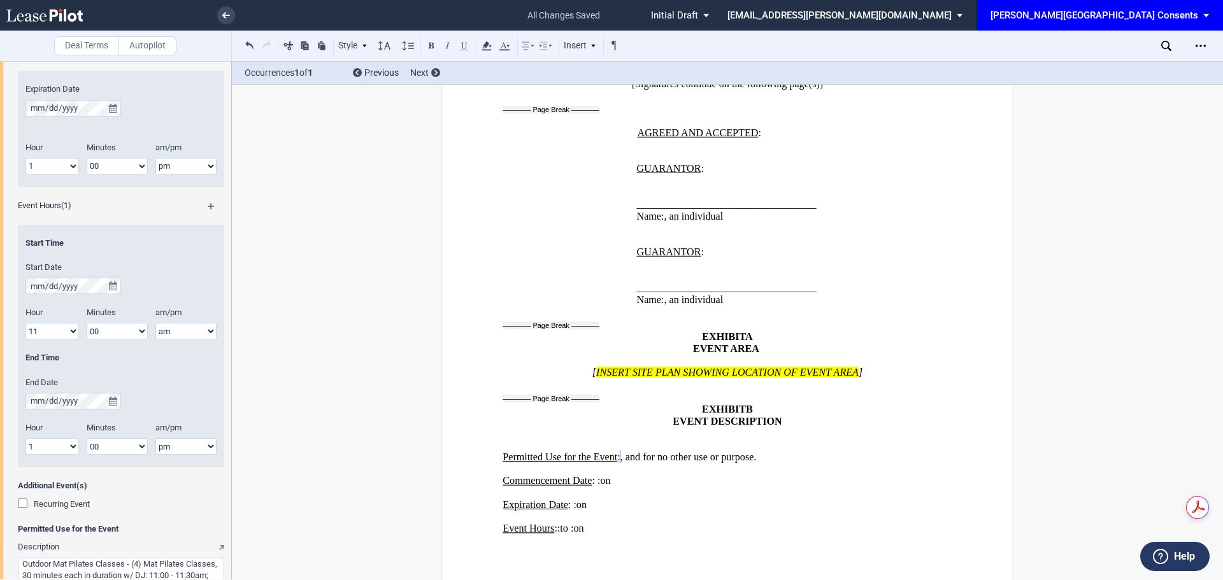
scroll to position [319, 0]
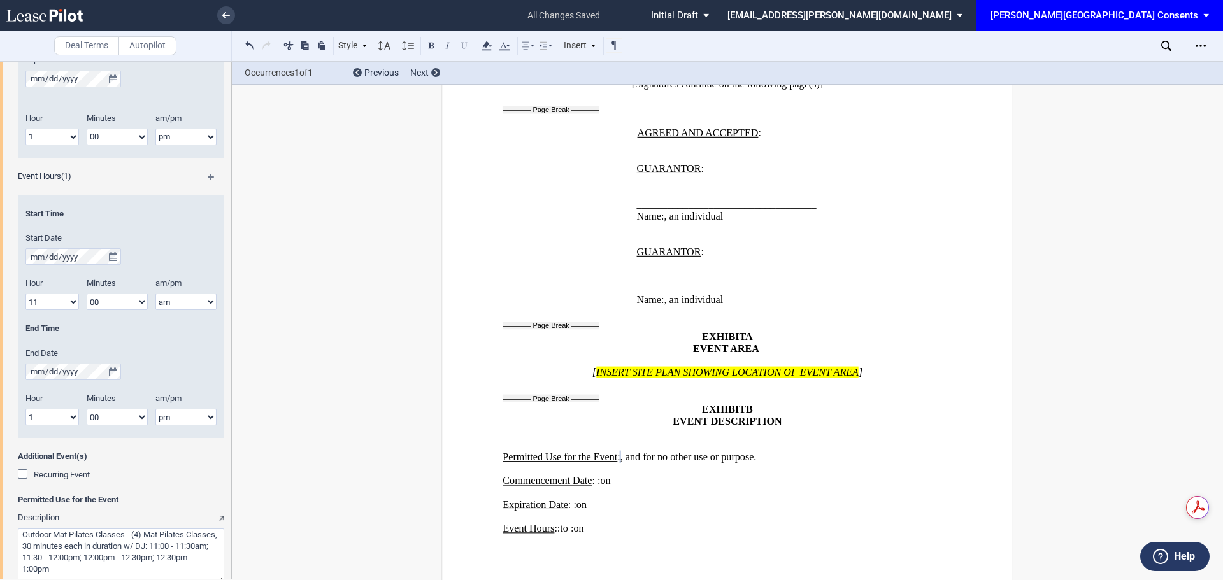
click at [24, 475] on div "Recurring Event" at bounding box center [24, 476] width 13 height 13
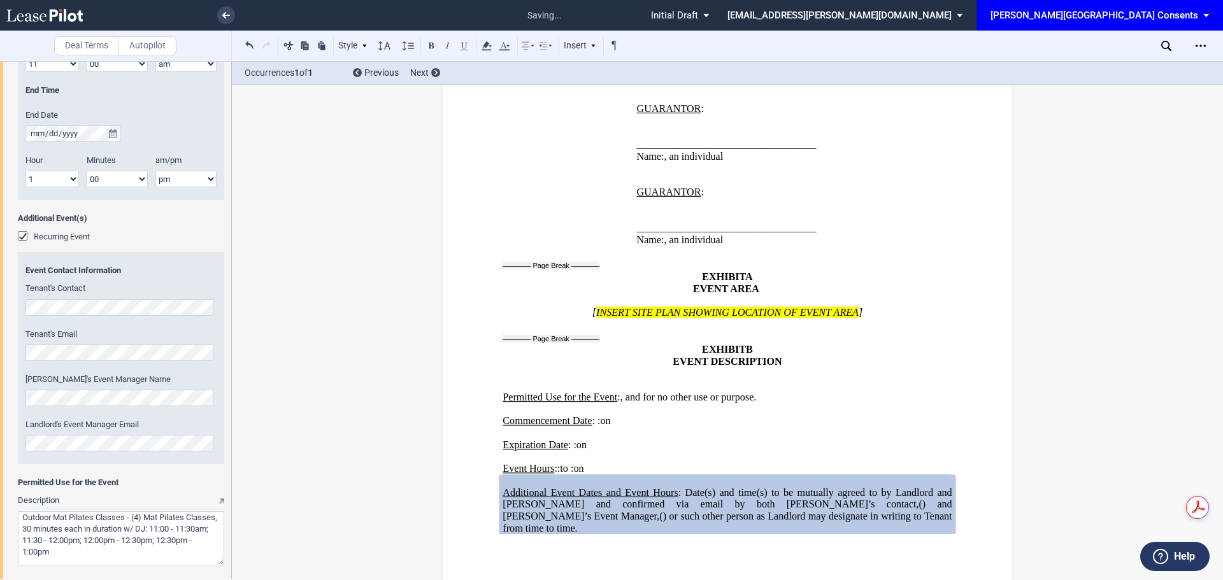
scroll to position [573, 0]
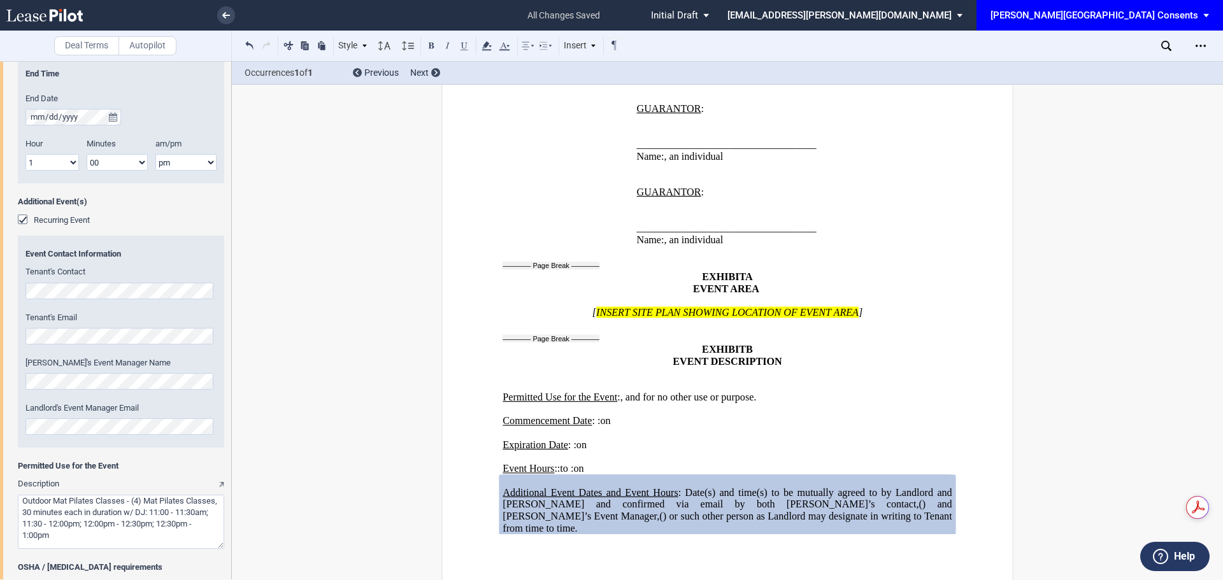
click at [143, 282] on div "Tenant's Contact" at bounding box center [120, 282] width 191 height 32
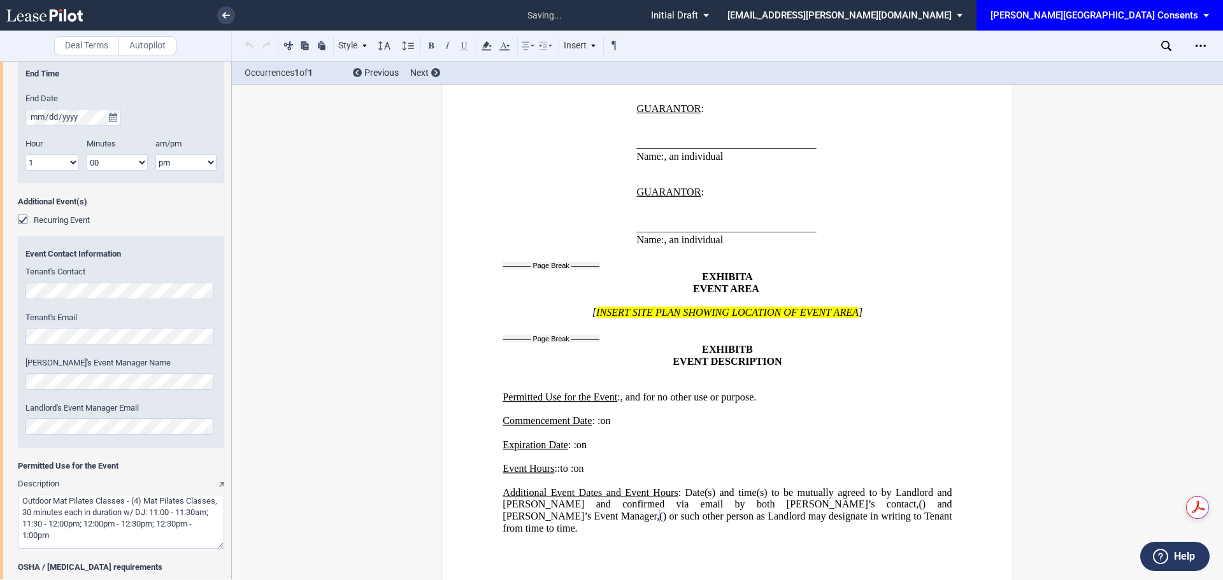
click at [103, 417] on div "Landlord's Event Manager Email" at bounding box center [120, 419] width 191 height 32
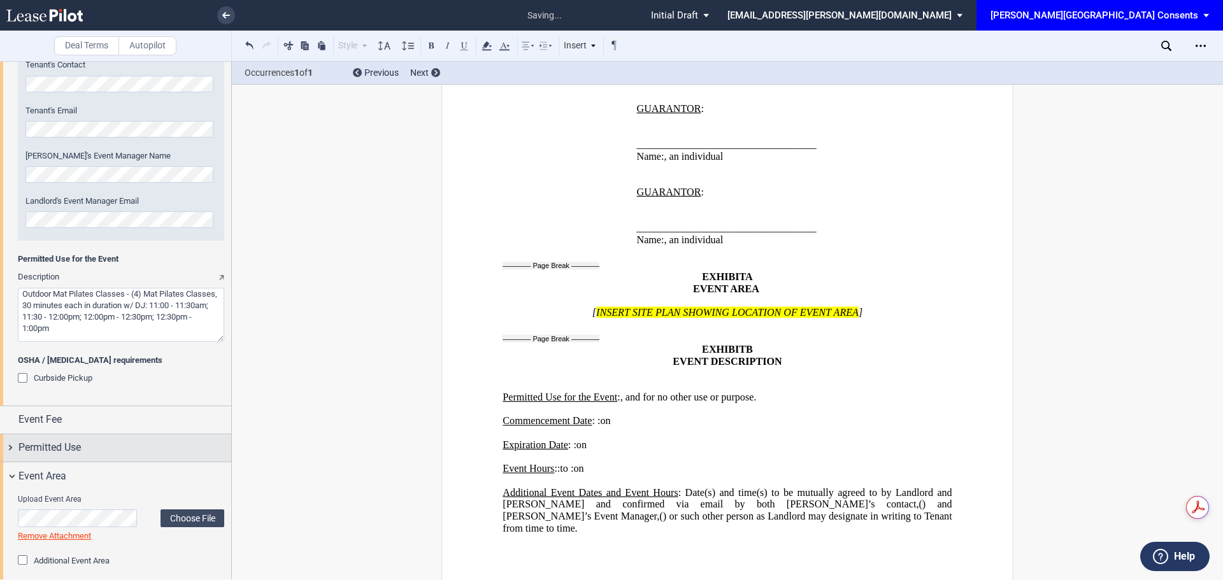
scroll to position [789, 0]
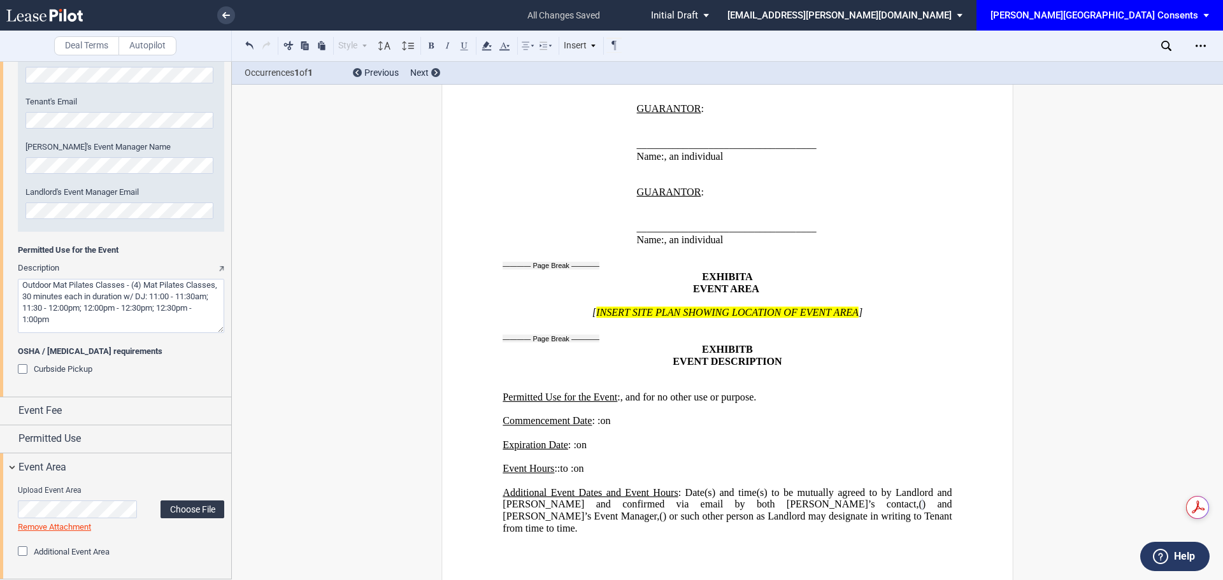
click at [199, 506] on label "Choose File" at bounding box center [193, 510] width 64 height 18
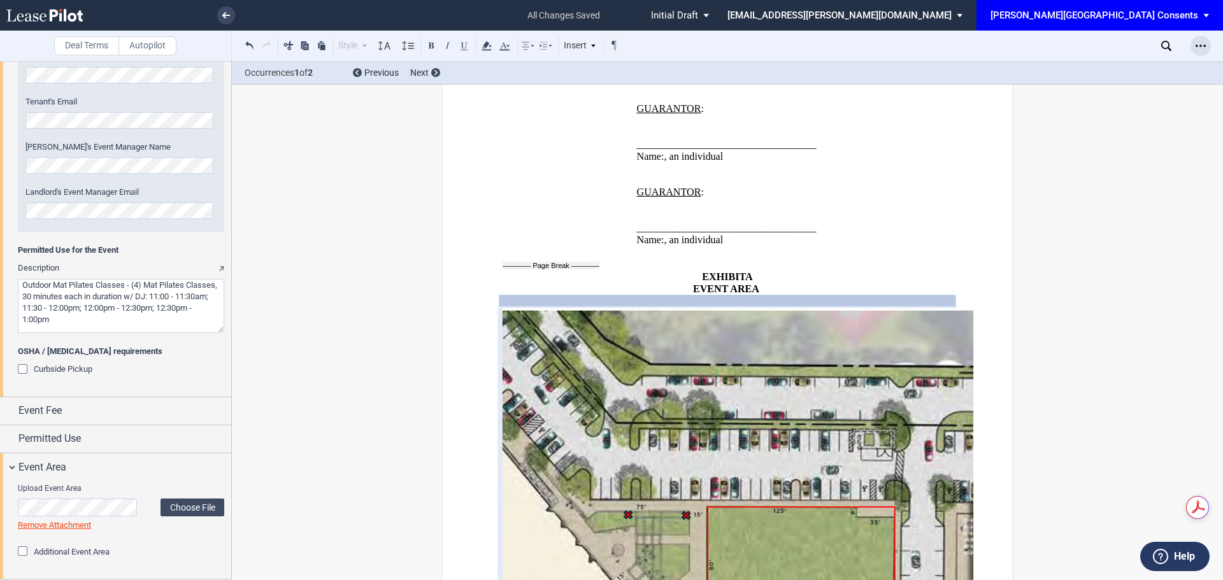
click at [1203, 46] on icon "Open Lease options menu" at bounding box center [1201, 46] width 10 height 10
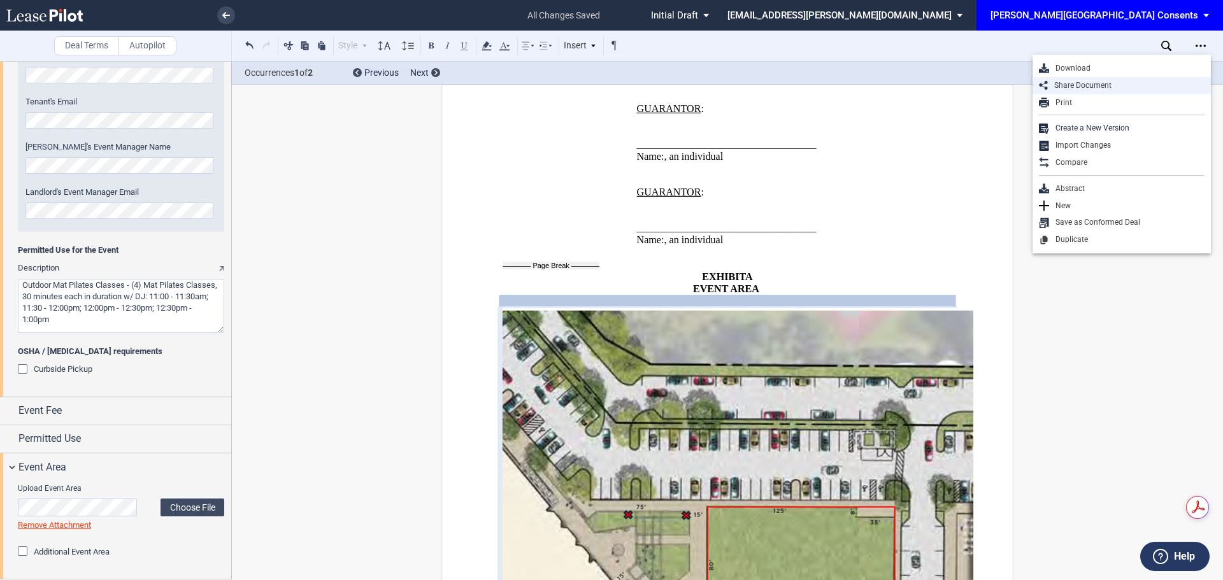
click at [1063, 87] on div "Share Document" at bounding box center [1126, 85] width 157 height 11
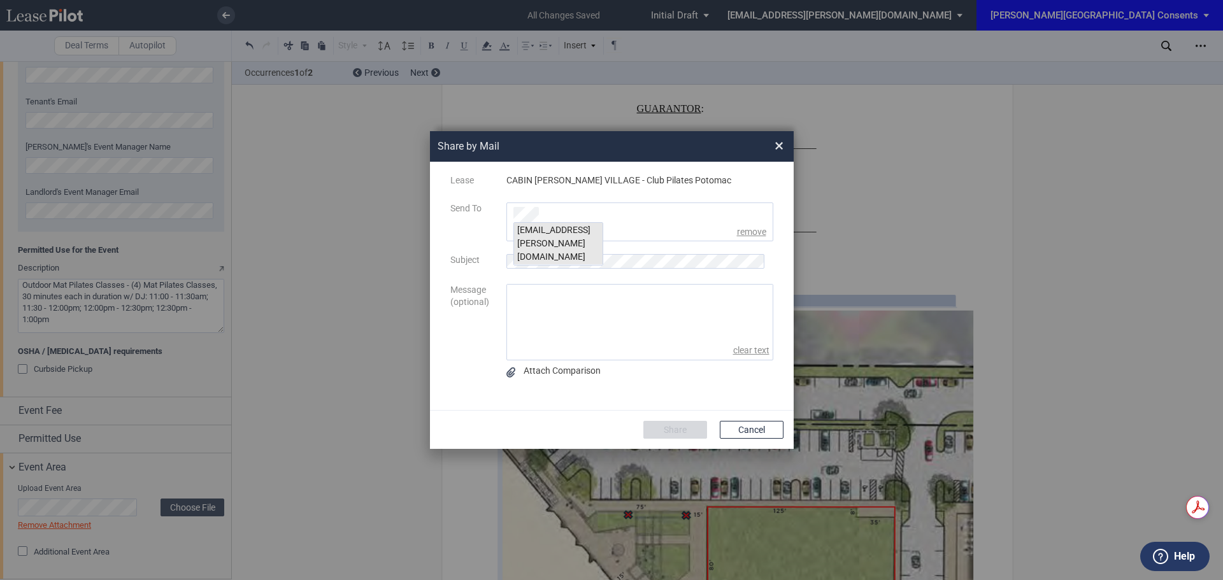
click at [582, 229] on div "msteeb@edens.com" at bounding box center [558, 244] width 89 height 42
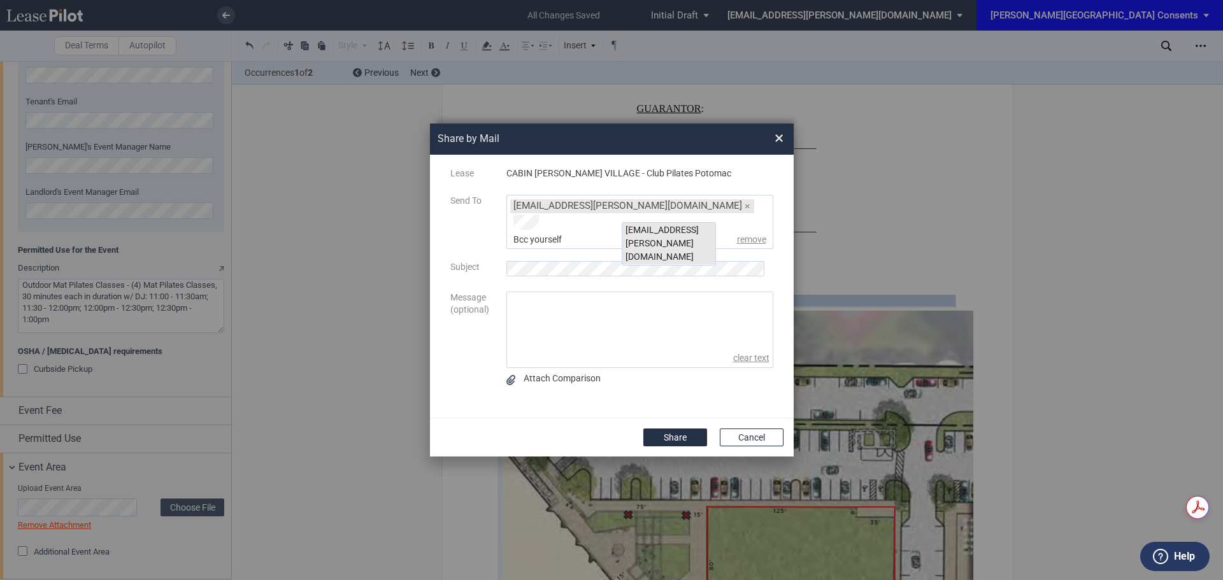
click at [650, 233] on div "kgilbride@edens.com" at bounding box center [668, 244] width 93 height 42
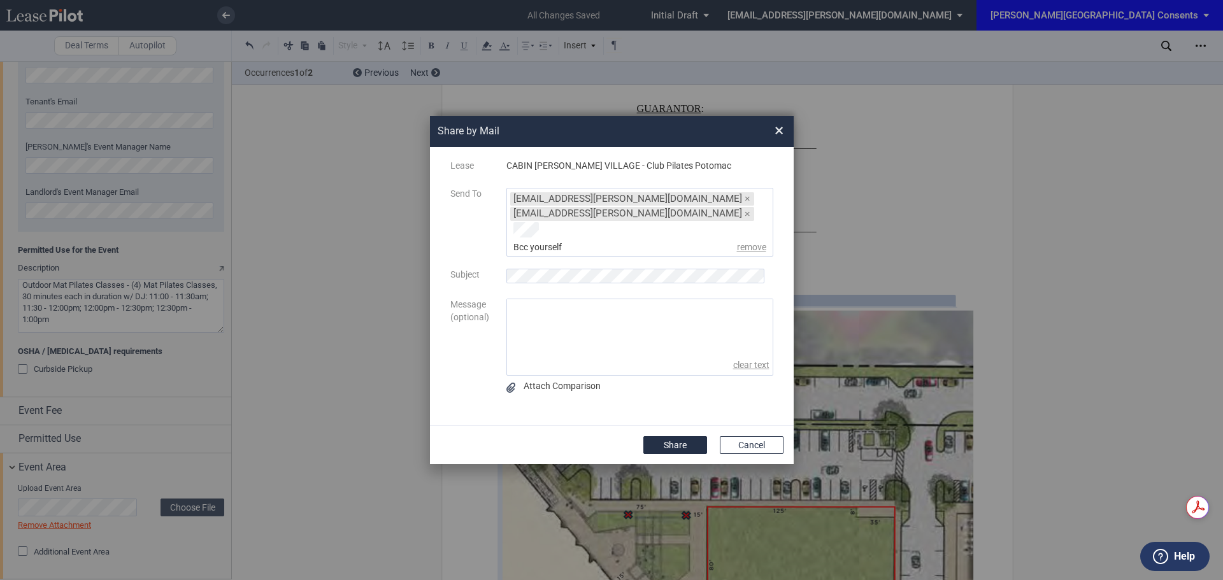
click at [535, 279] on div "Subject" at bounding box center [612, 284] width 354 height 30
click at [522, 336] on textarea "message" at bounding box center [640, 328] width 266 height 57
type textarea "Good morning Malinda, I hope you are well. Can you please review when you get a…"
click at [684, 437] on button "Share" at bounding box center [675, 445] width 64 height 18
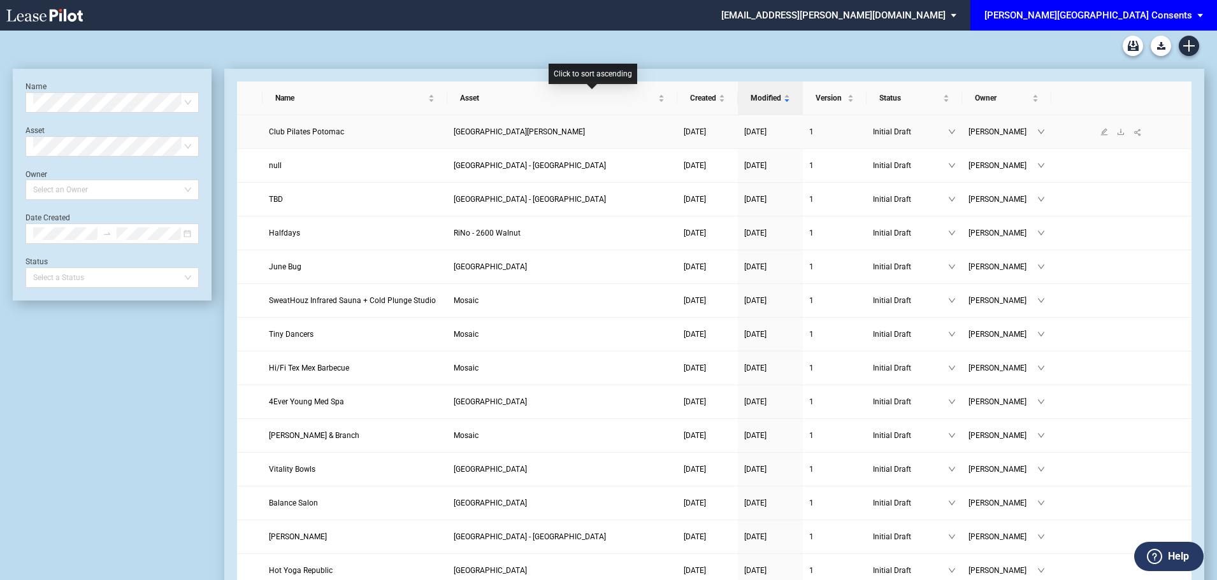
click at [313, 127] on span "Club Pilates Potomac" at bounding box center [306, 131] width 75 height 9
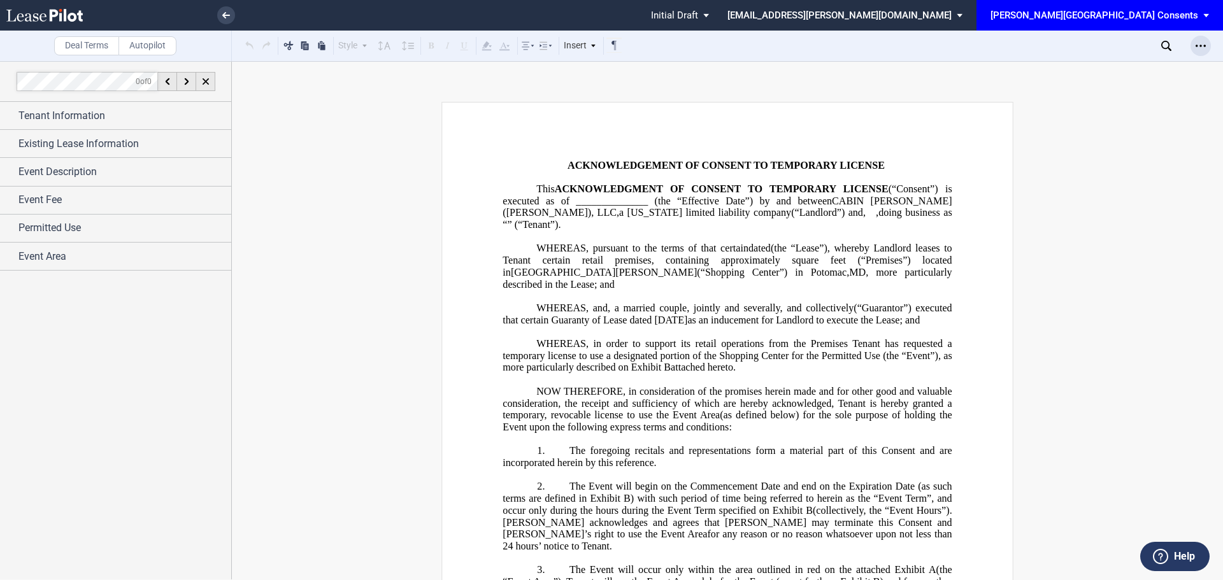
click at [1202, 47] on use "Open Lease options menu" at bounding box center [1201, 46] width 10 height 2
click at [1084, 62] on div "Download" at bounding box center [1122, 68] width 178 height 17
